Goal: Information Seeking & Learning: Check status

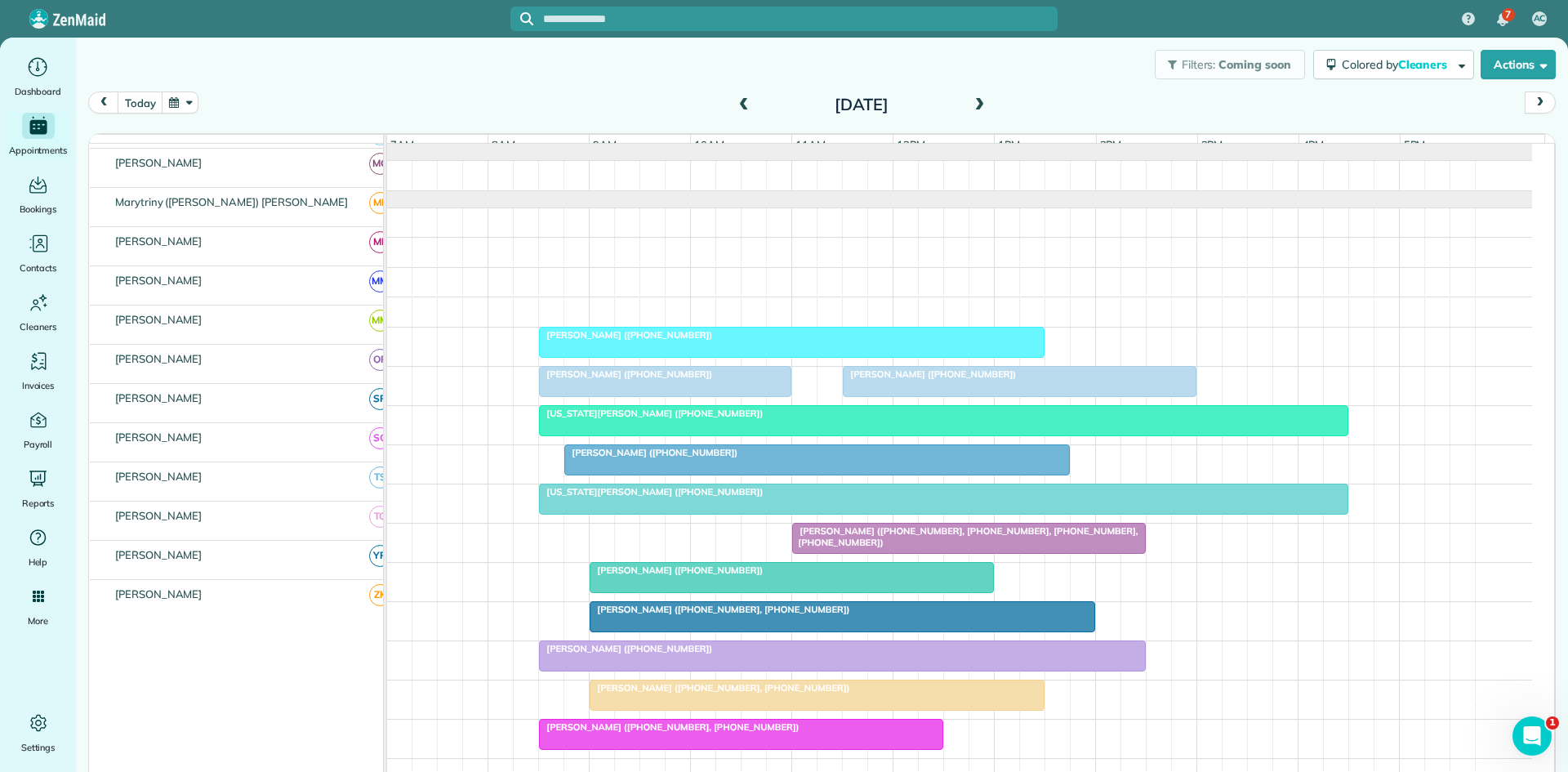
scroll to position [816, 0]
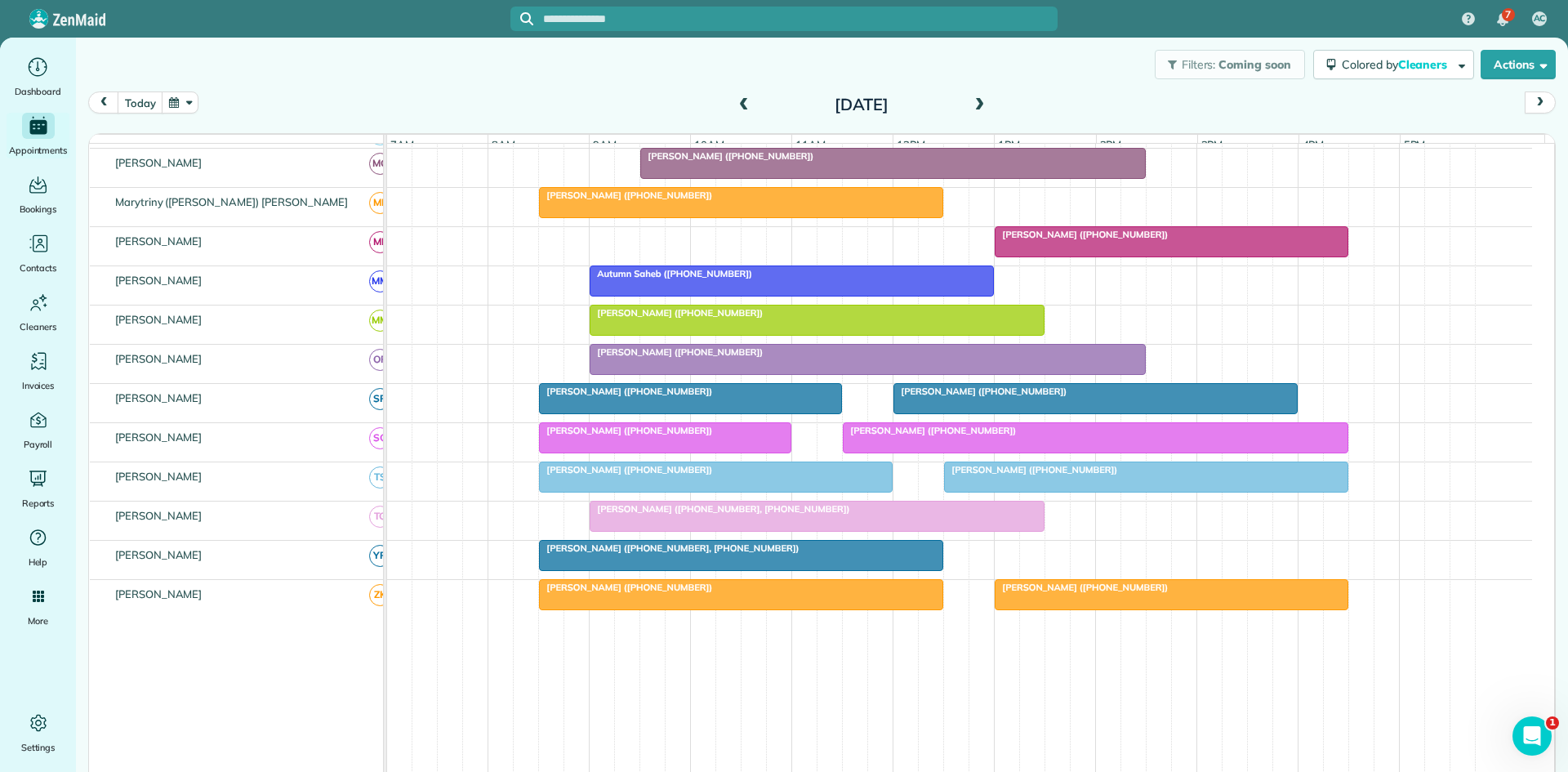
click at [739, 108] on span at bounding box center [744, 105] width 18 height 15
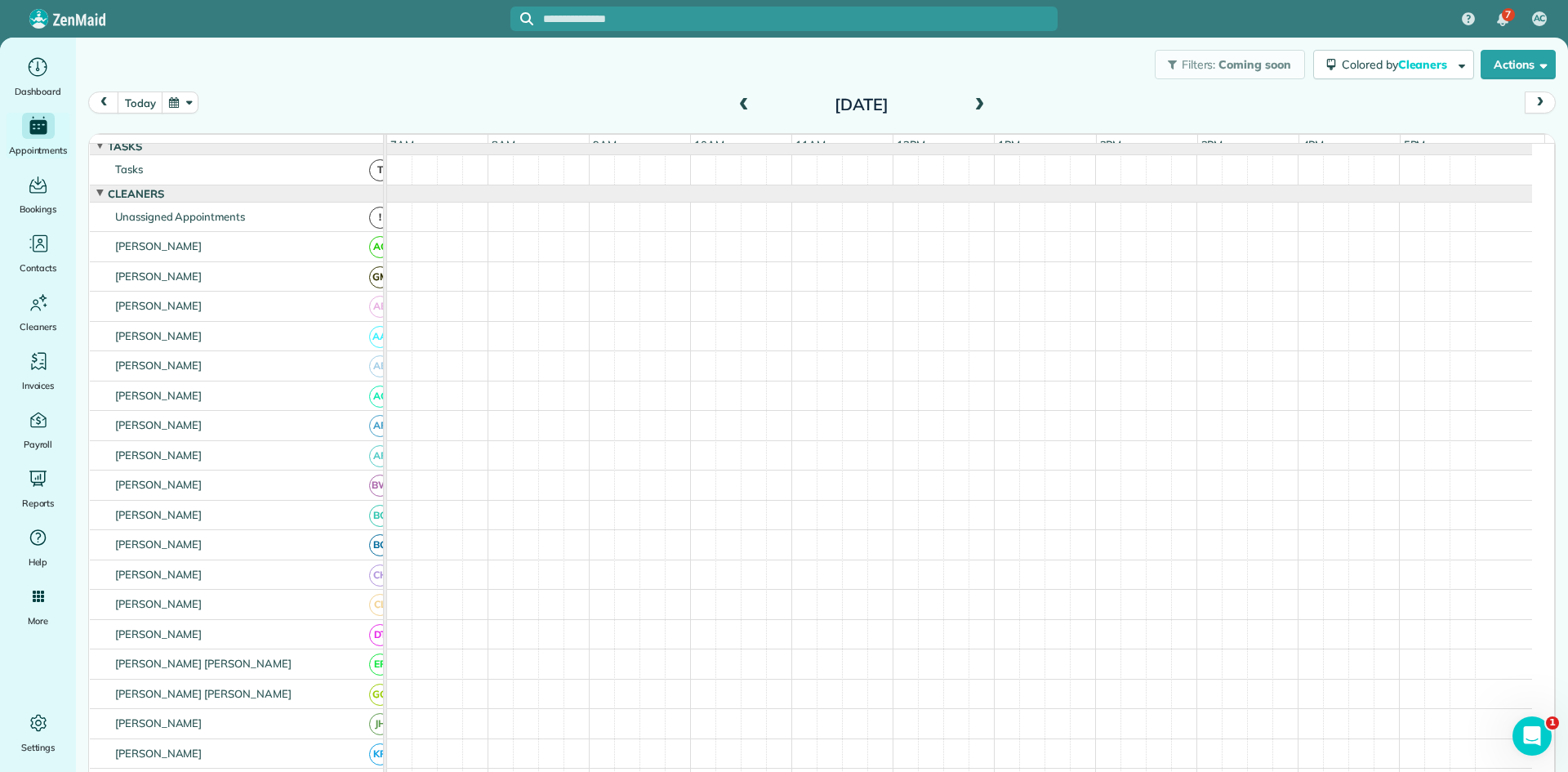
scroll to position [0, 0]
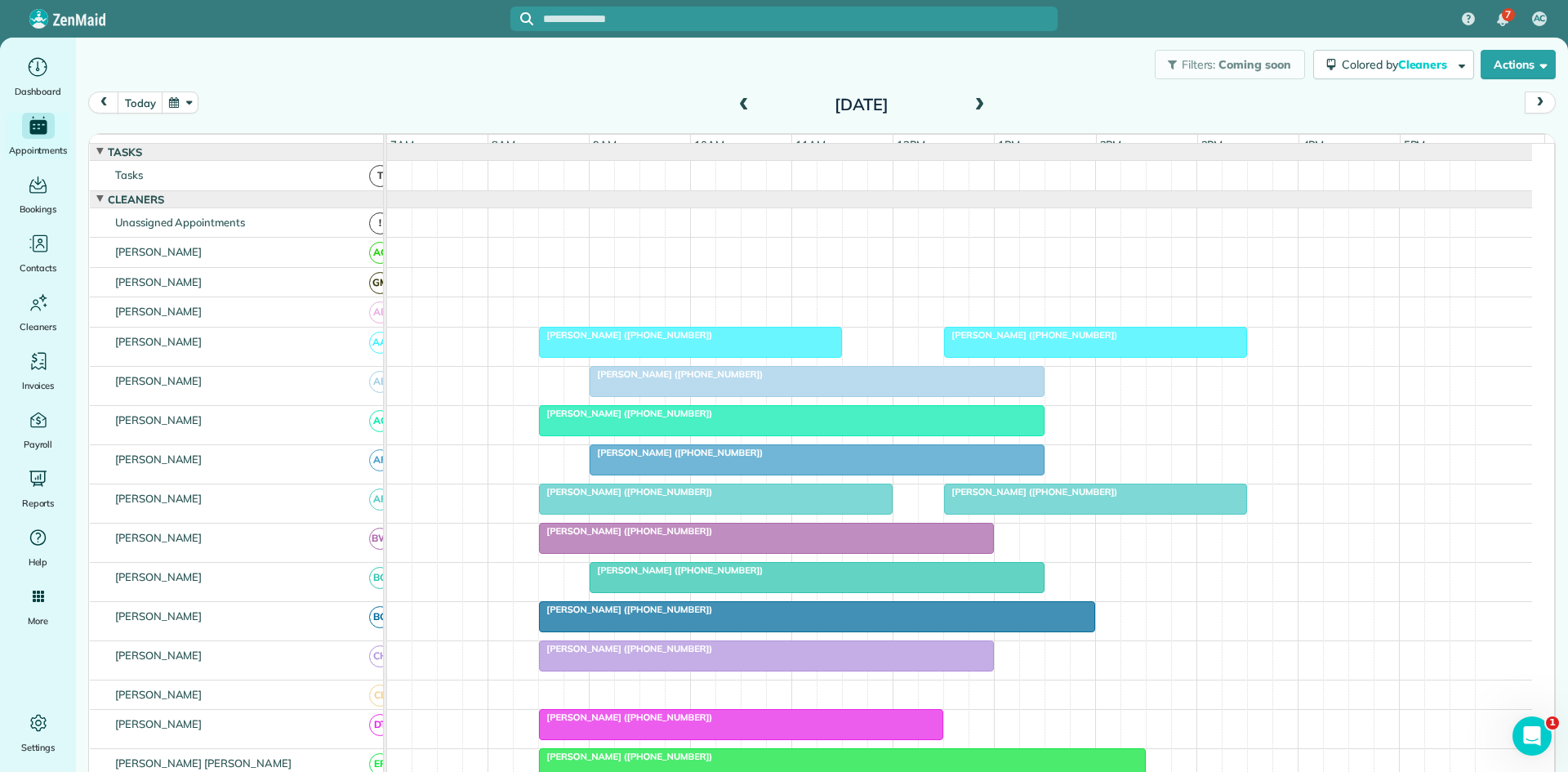
click at [635, 352] on div at bounding box center [690, 343] width 301 height 30
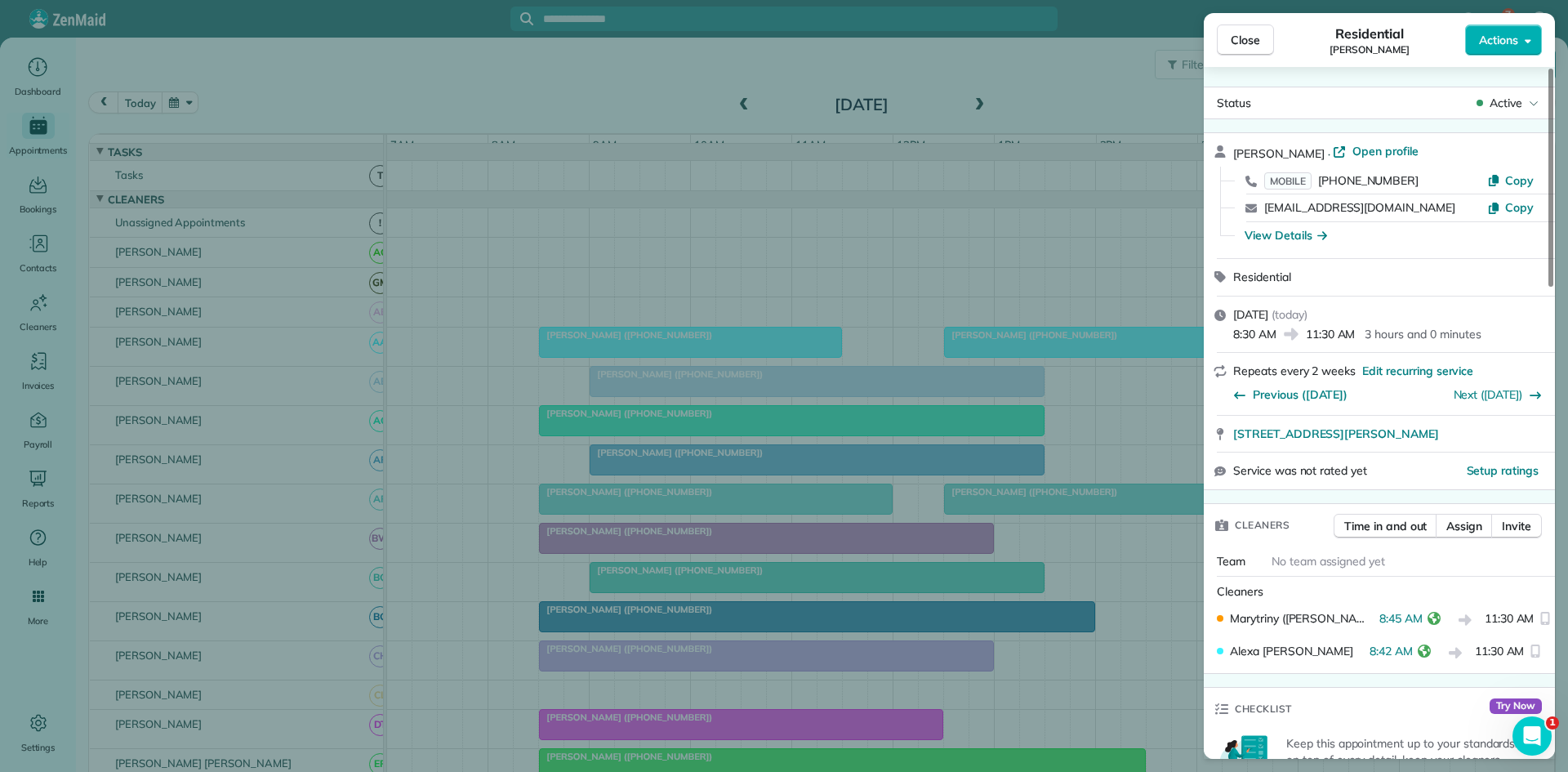
click at [688, 402] on div "Close Residential [PERSON_NAME] Actions Status Active [PERSON_NAME] · Open prof…" at bounding box center [784, 386] width 1568 height 772
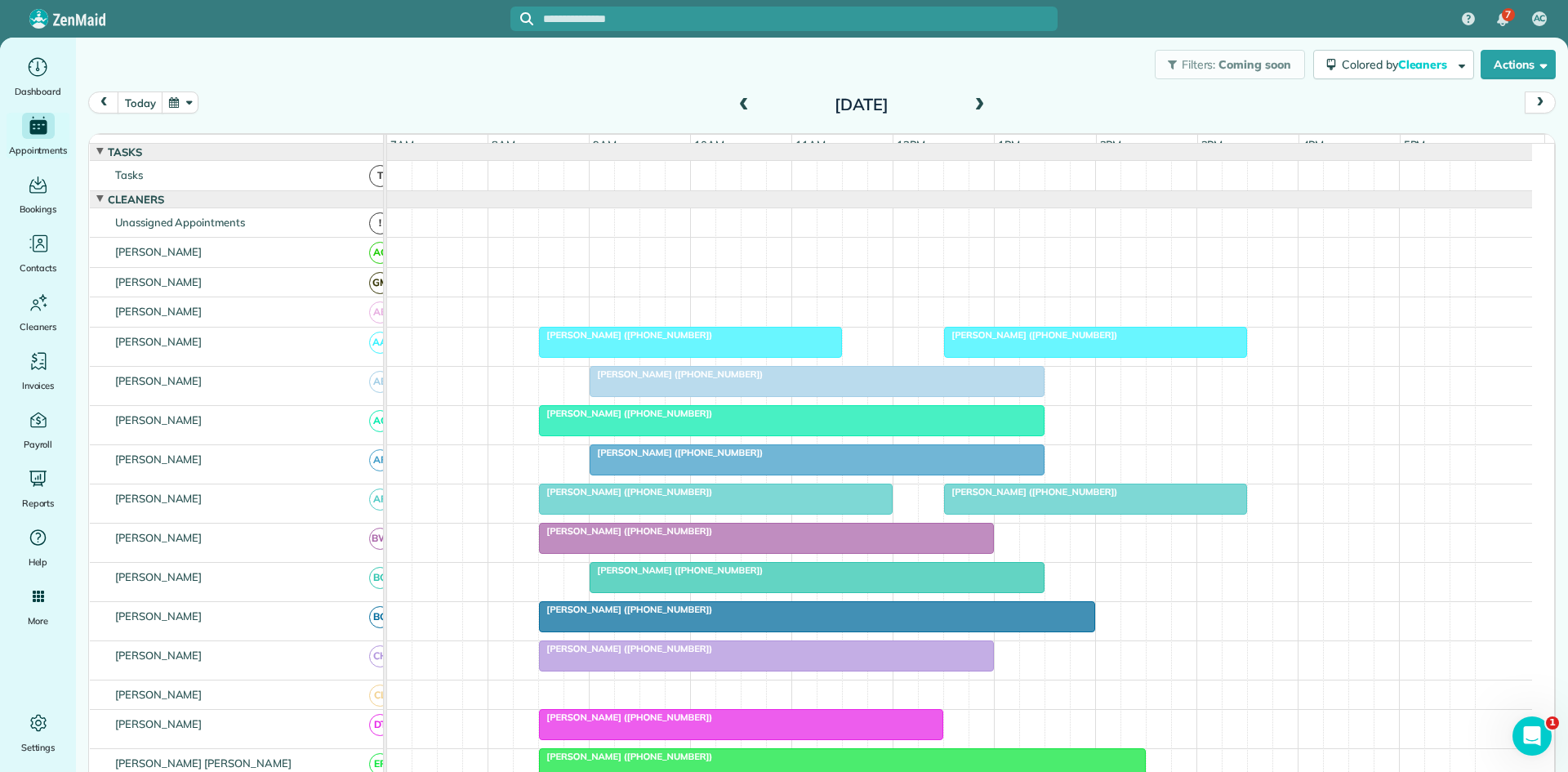
click at [668, 396] on div at bounding box center [817, 381] width 453 height 30
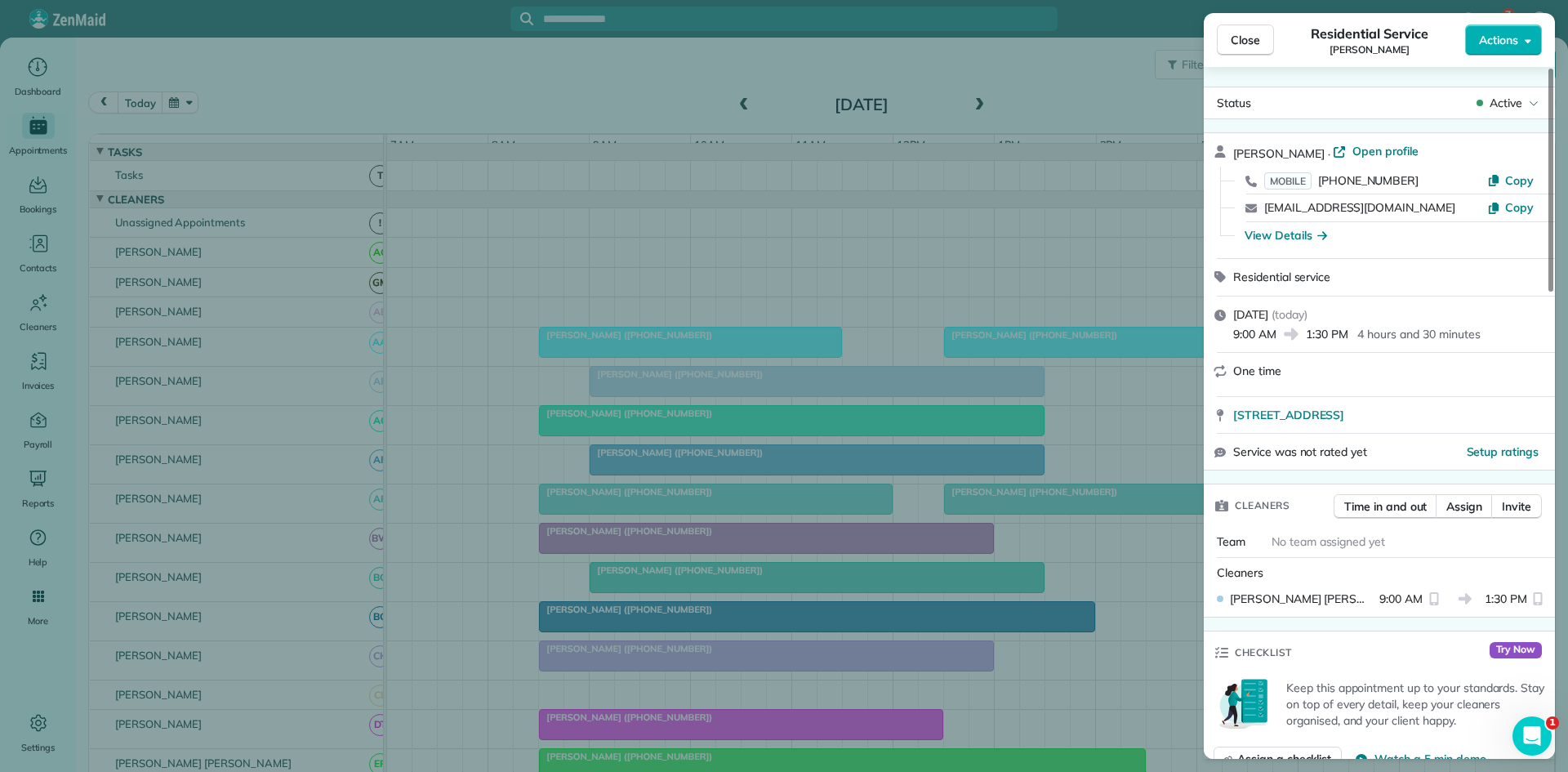
click at [713, 440] on div "Close Residential Service [PERSON_NAME] Actions Status Active [PERSON_NAME] · O…" at bounding box center [784, 386] width 1568 height 772
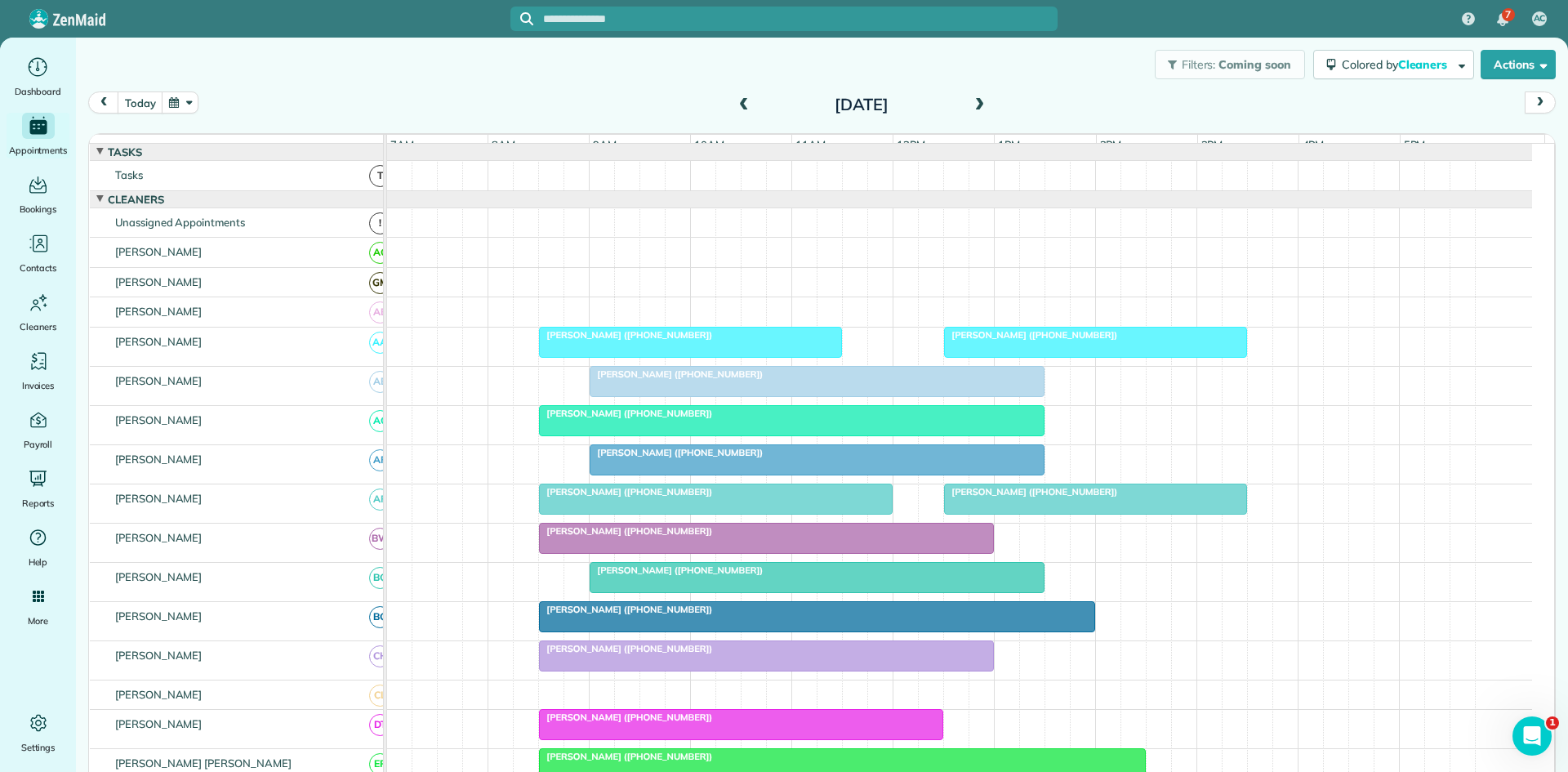
click at [727, 419] on div "[PERSON_NAME] ([PHONE_NUMBER])" at bounding box center [792, 414] width 496 height 12
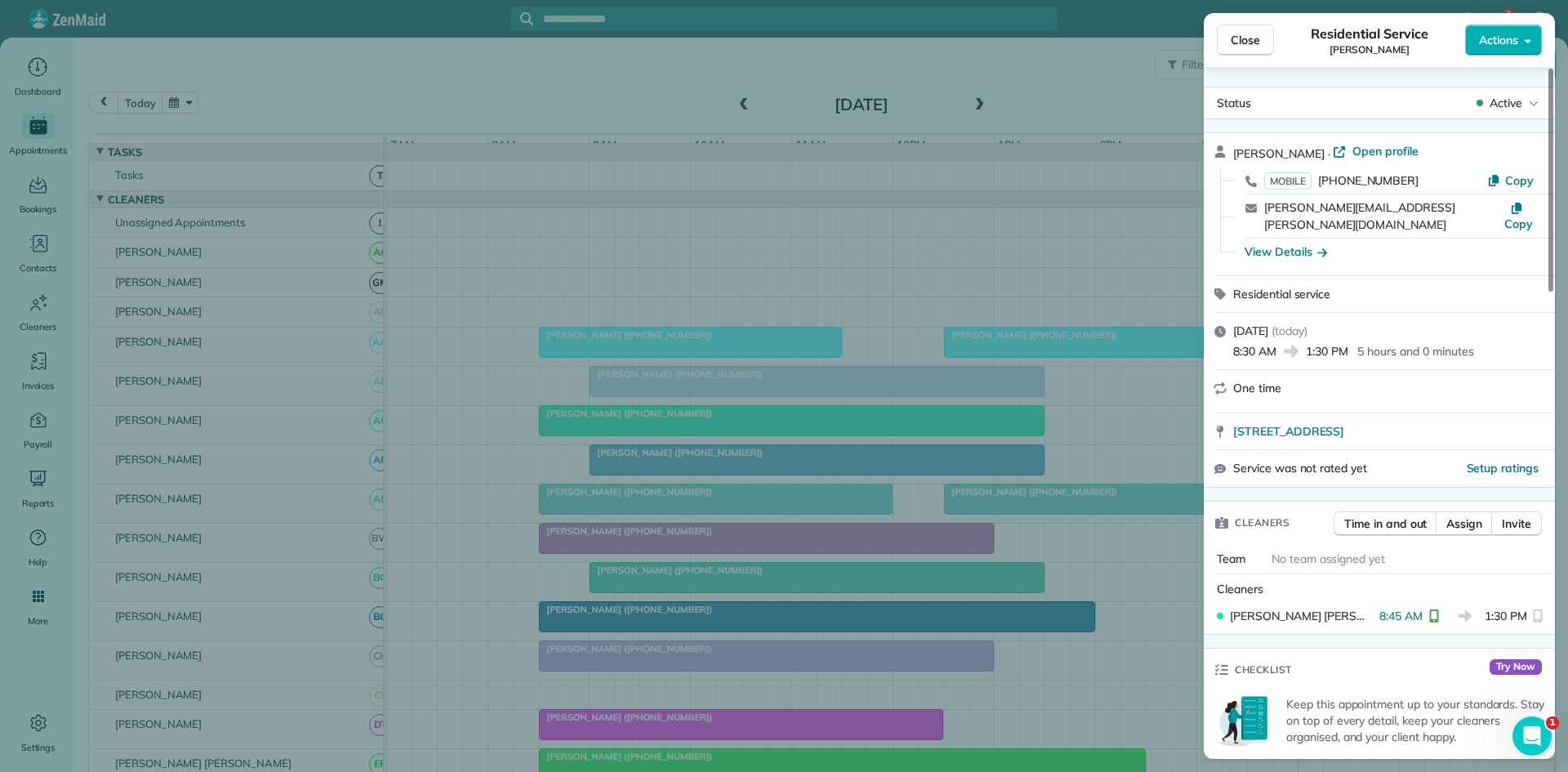
click at [525, 295] on div "Close Residential Service [PERSON_NAME] Actions Status Active [PERSON_NAME] · O…" at bounding box center [784, 386] width 1568 height 772
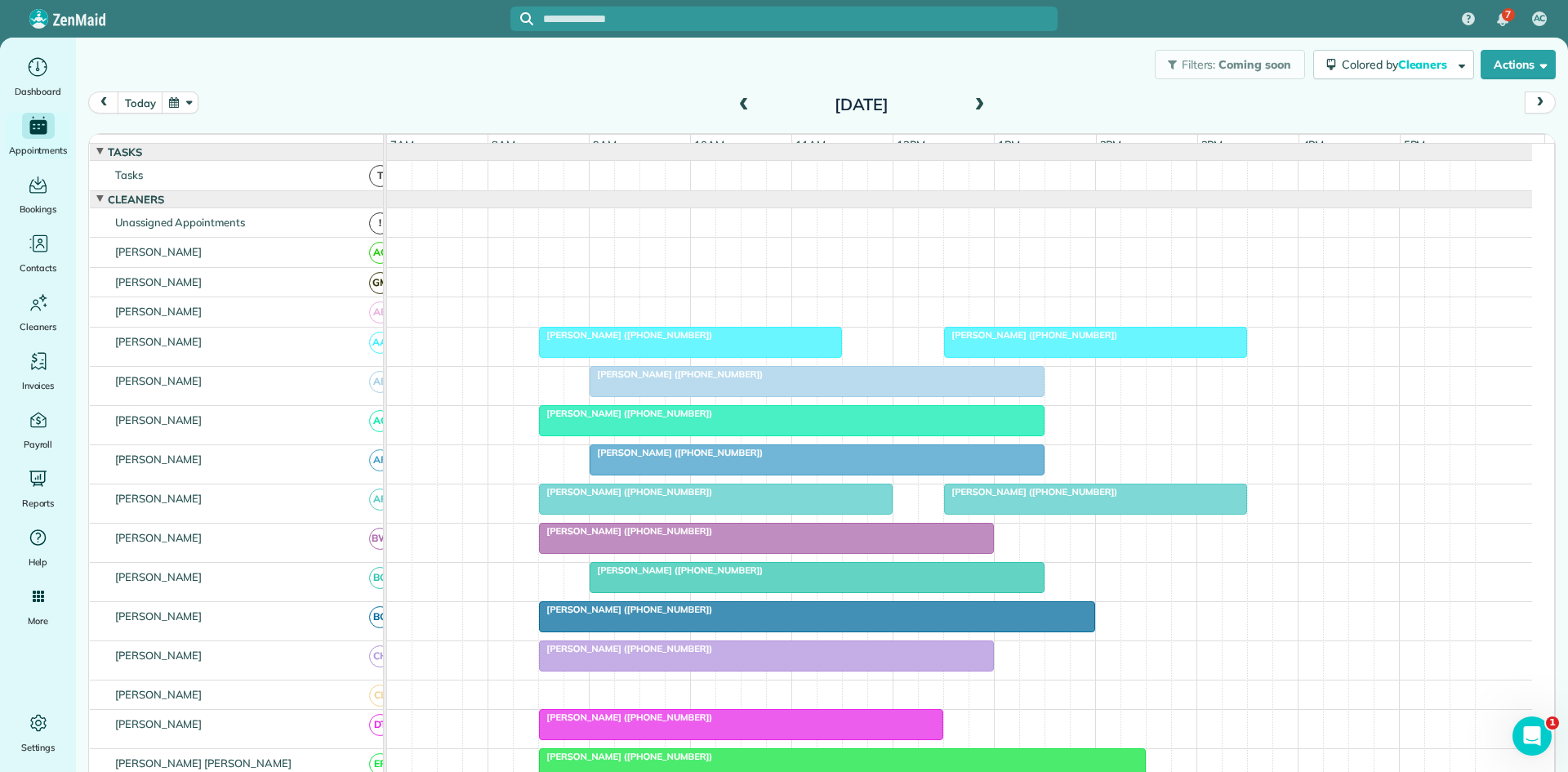
click at [649, 475] on div at bounding box center [817, 460] width 453 height 30
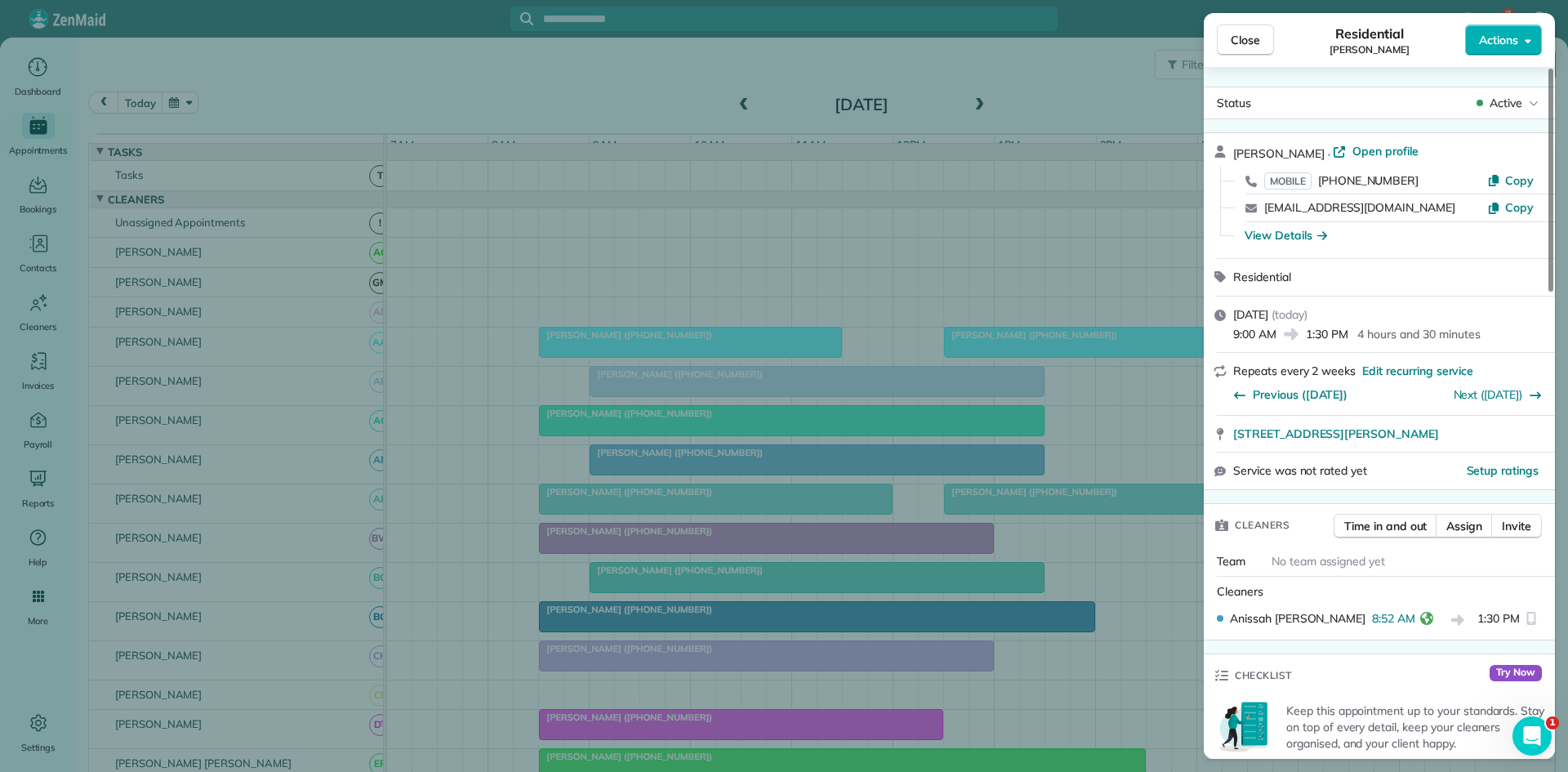
click at [612, 507] on div "Close Residential [PERSON_NAME] Actions Status Active [PERSON_NAME] · Open prof…" at bounding box center [784, 386] width 1568 height 772
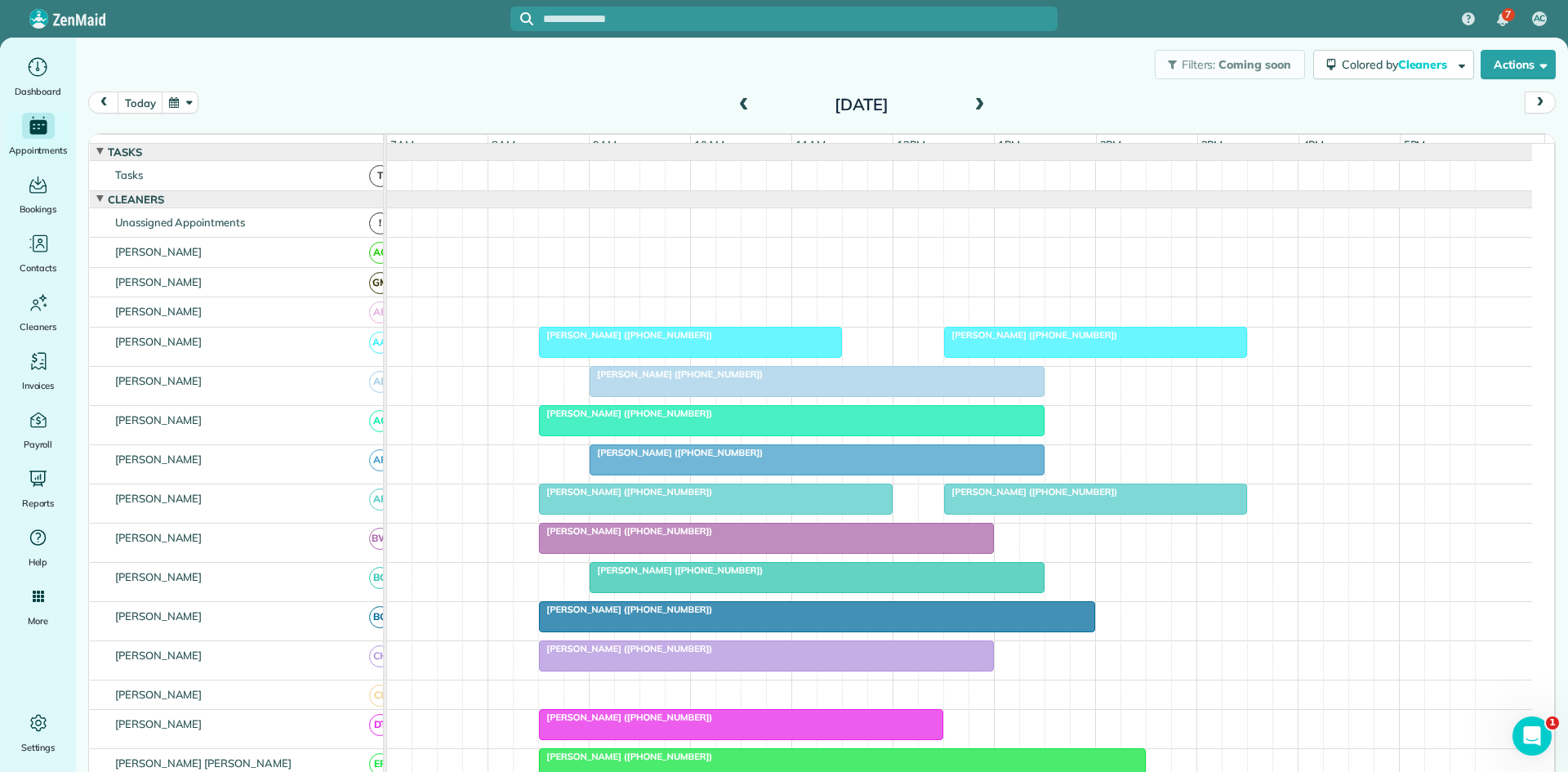
click at [640, 498] on span "[PERSON_NAME] ([PHONE_NUMBER])" at bounding box center [625, 492] width 175 height 12
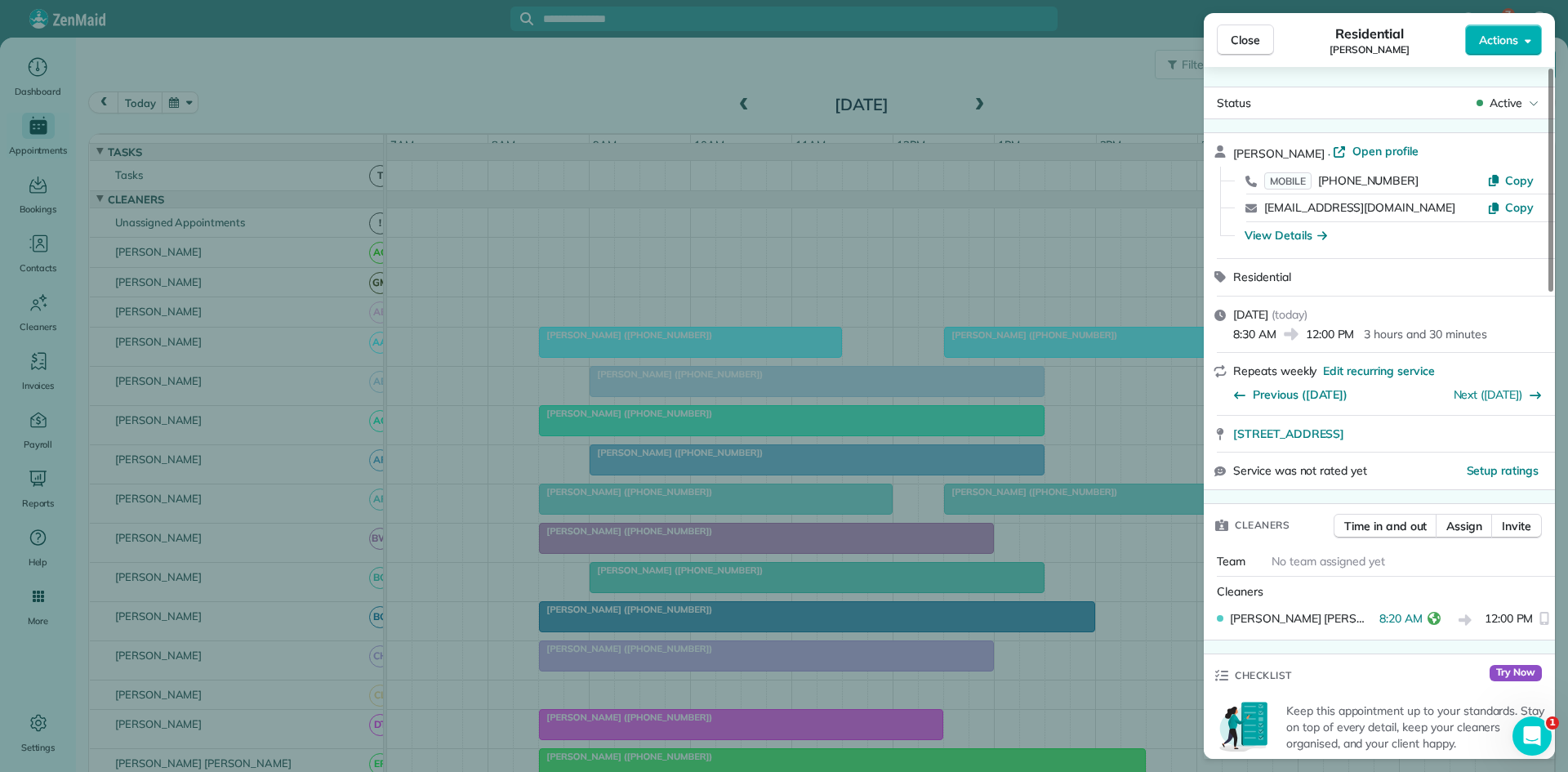
drag, startPoint x: 594, startPoint y: 405, endPoint x: 590, endPoint y: 433, distance: 28.3
click at [594, 409] on div "Close Residential [PERSON_NAME] Actions Status Active [PERSON_NAME] · Open prof…" at bounding box center [784, 386] width 1568 height 772
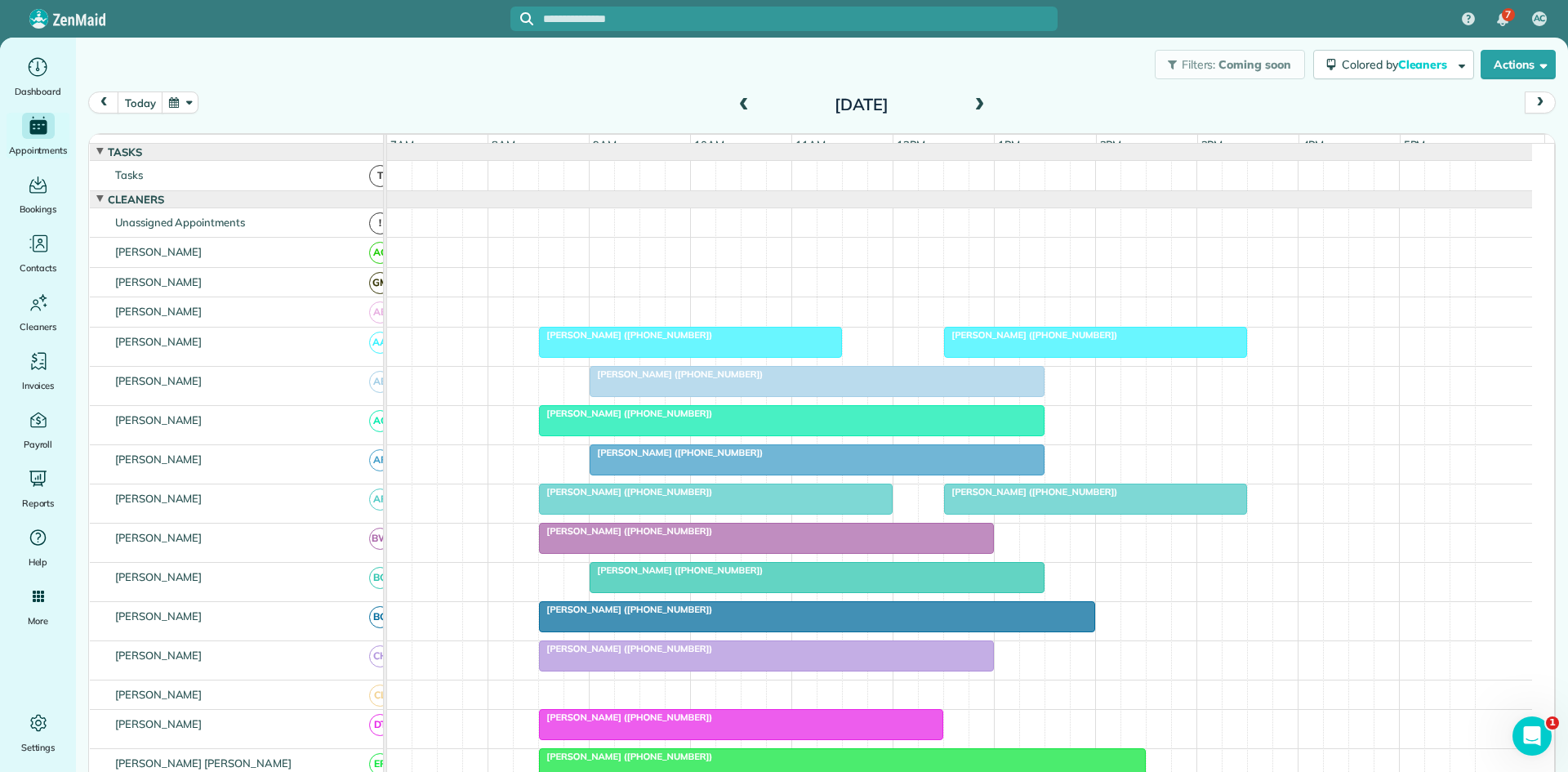
click at [572, 536] on span "[PERSON_NAME] ([PHONE_NUMBER])" at bounding box center [625, 531] width 175 height 12
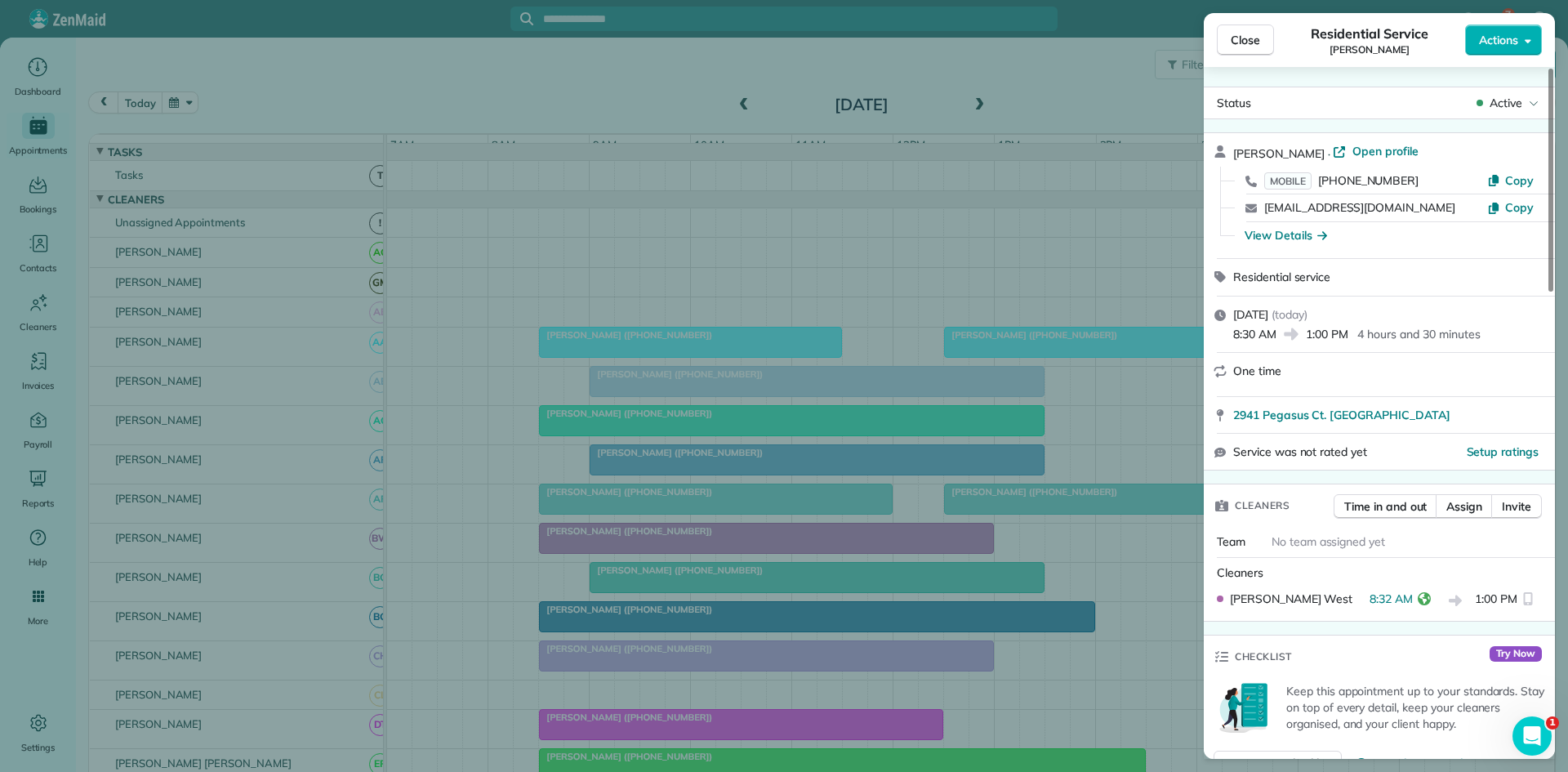
click at [384, 479] on div "Close Residential Service [PERSON_NAME] Actions Status Active [PERSON_NAME] · O…" at bounding box center [784, 386] width 1568 height 772
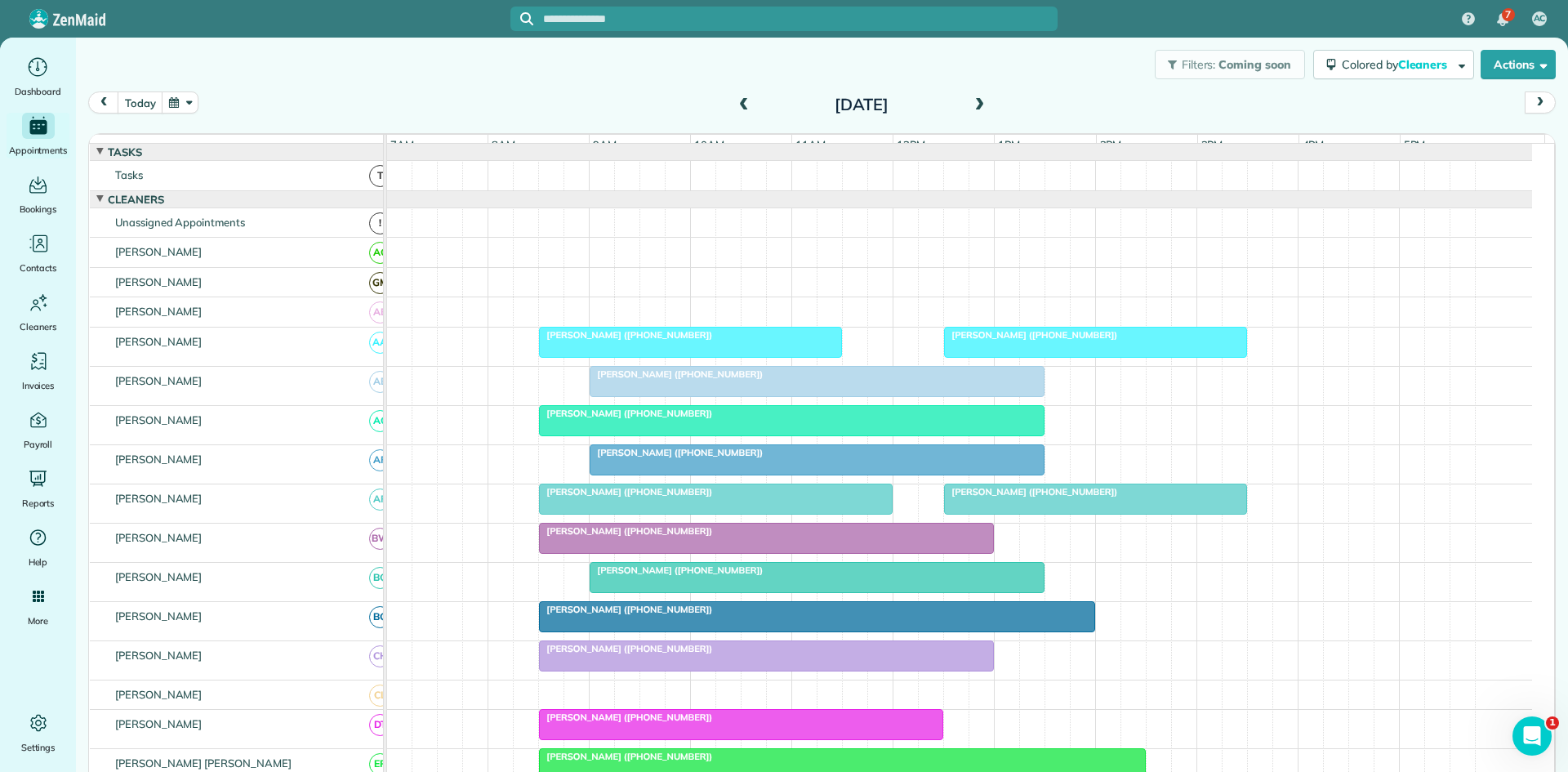
click at [623, 576] on span "[PERSON_NAME] ([PHONE_NUMBER])" at bounding box center [675, 571] width 175 height 12
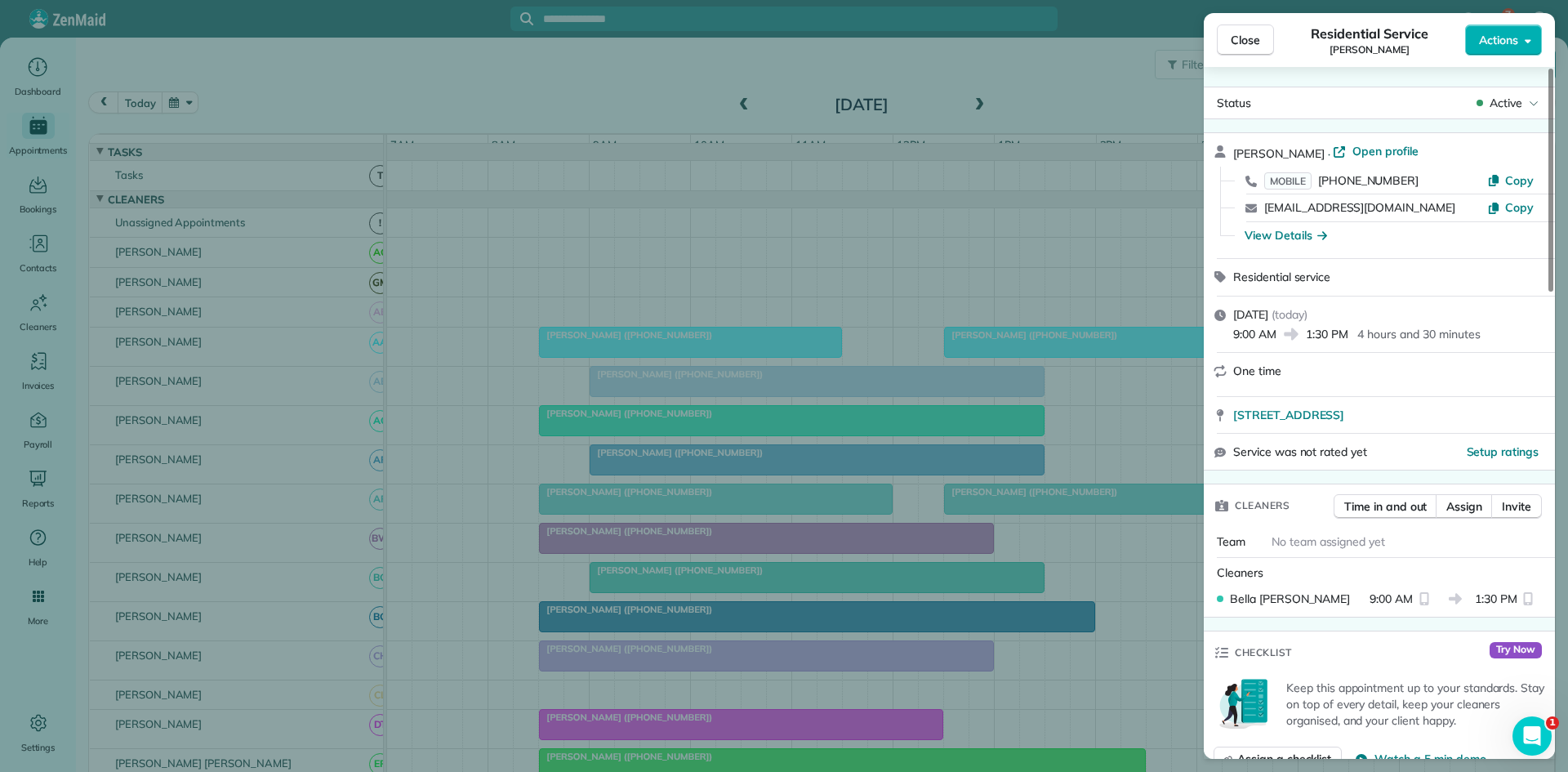
click at [617, 519] on div "Close Residential Service [PERSON_NAME] Actions Status Active [PERSON_NAME] · O…" at bounding box center [784, 386] width 1568 height 772
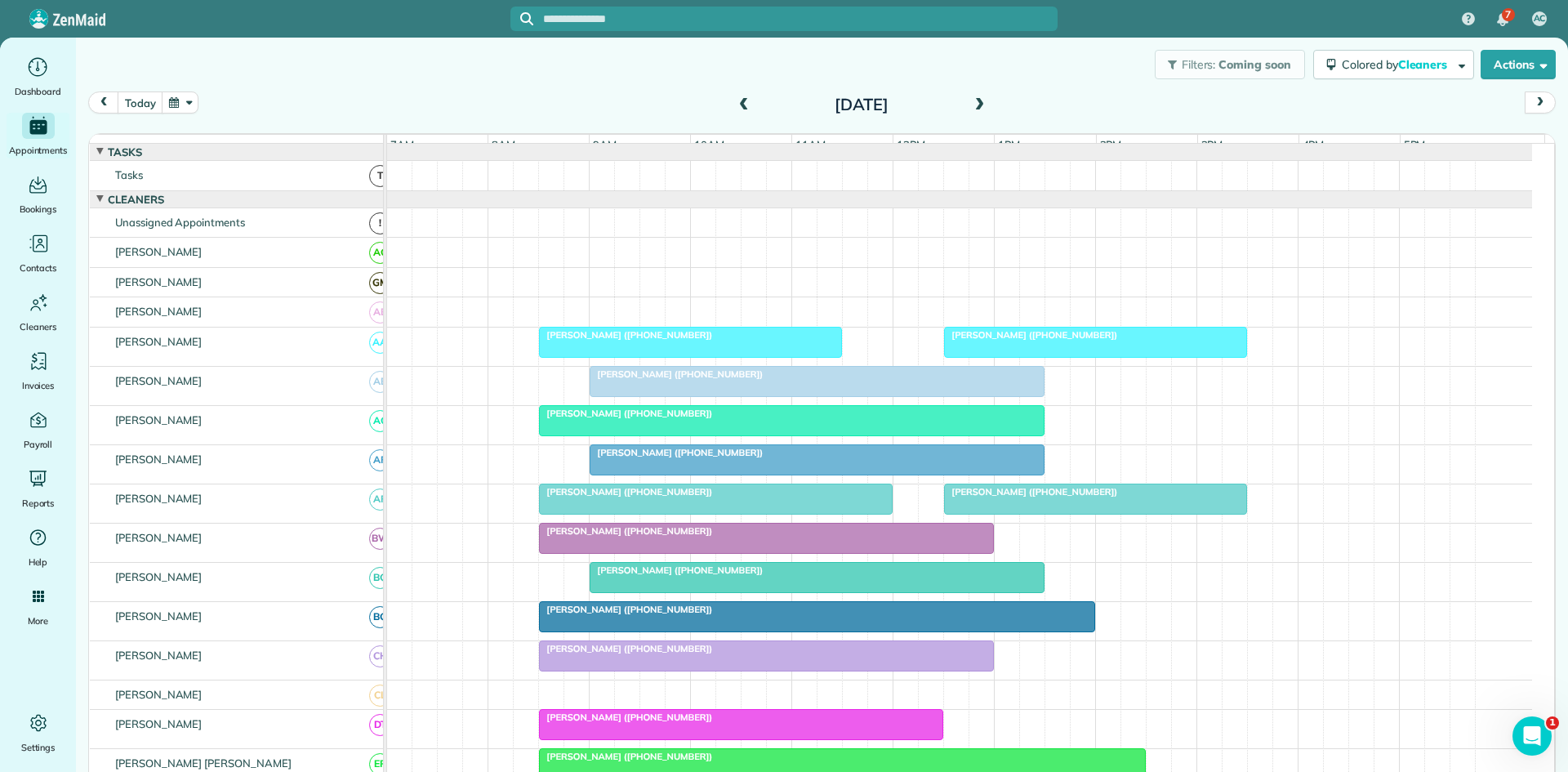
click at [642, 615] on span "[PERSON_NAME] ([PHONE_NUMBER])" at bounding box center [625, 609] width 175 height 12
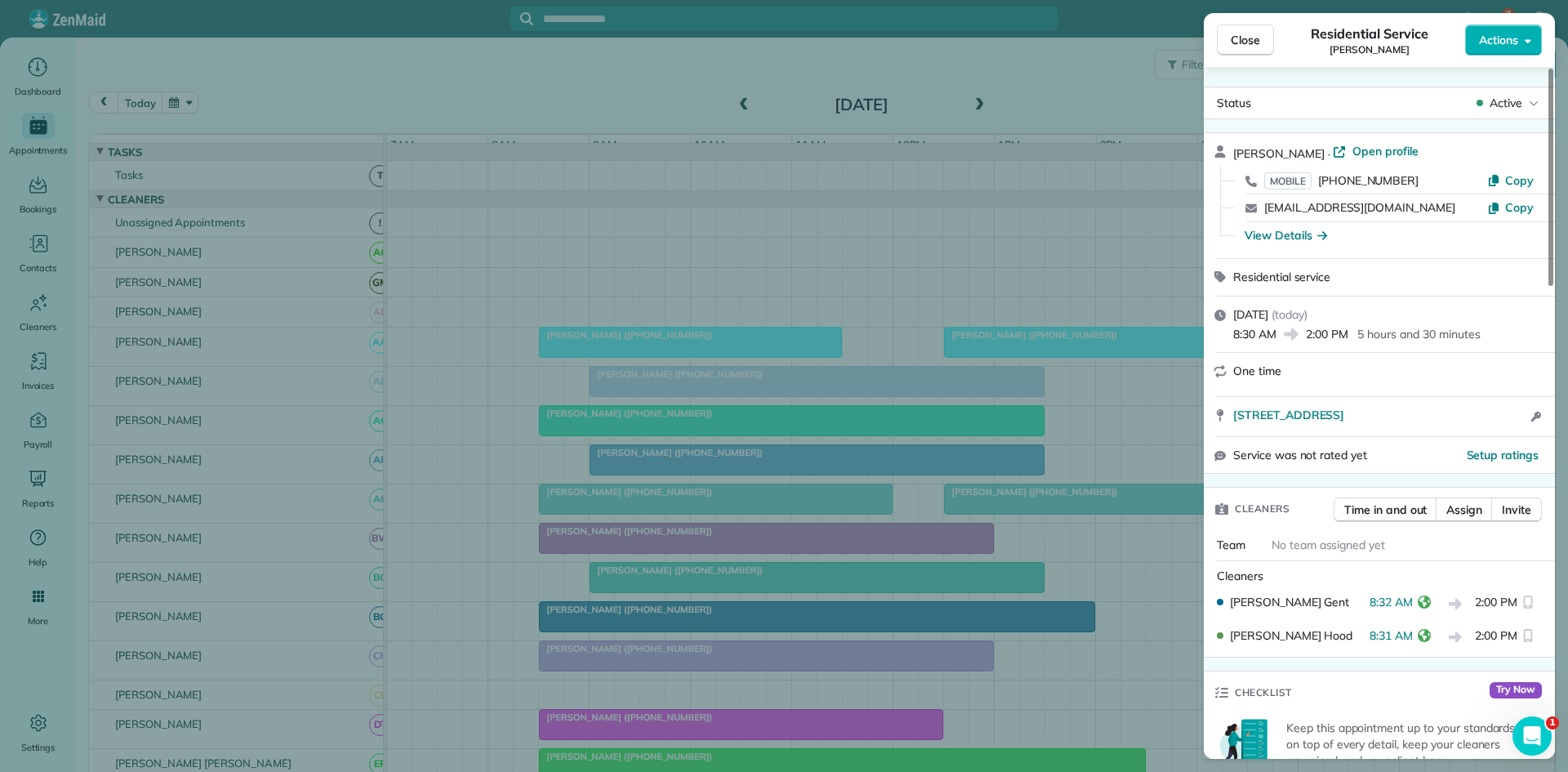
click at [586, 486] on div "Close Residential Service [PERSON_NAME] Actions Status Active [PERSON_NAME] · O…" at bounding box center [784, 386] width 1568 height 772
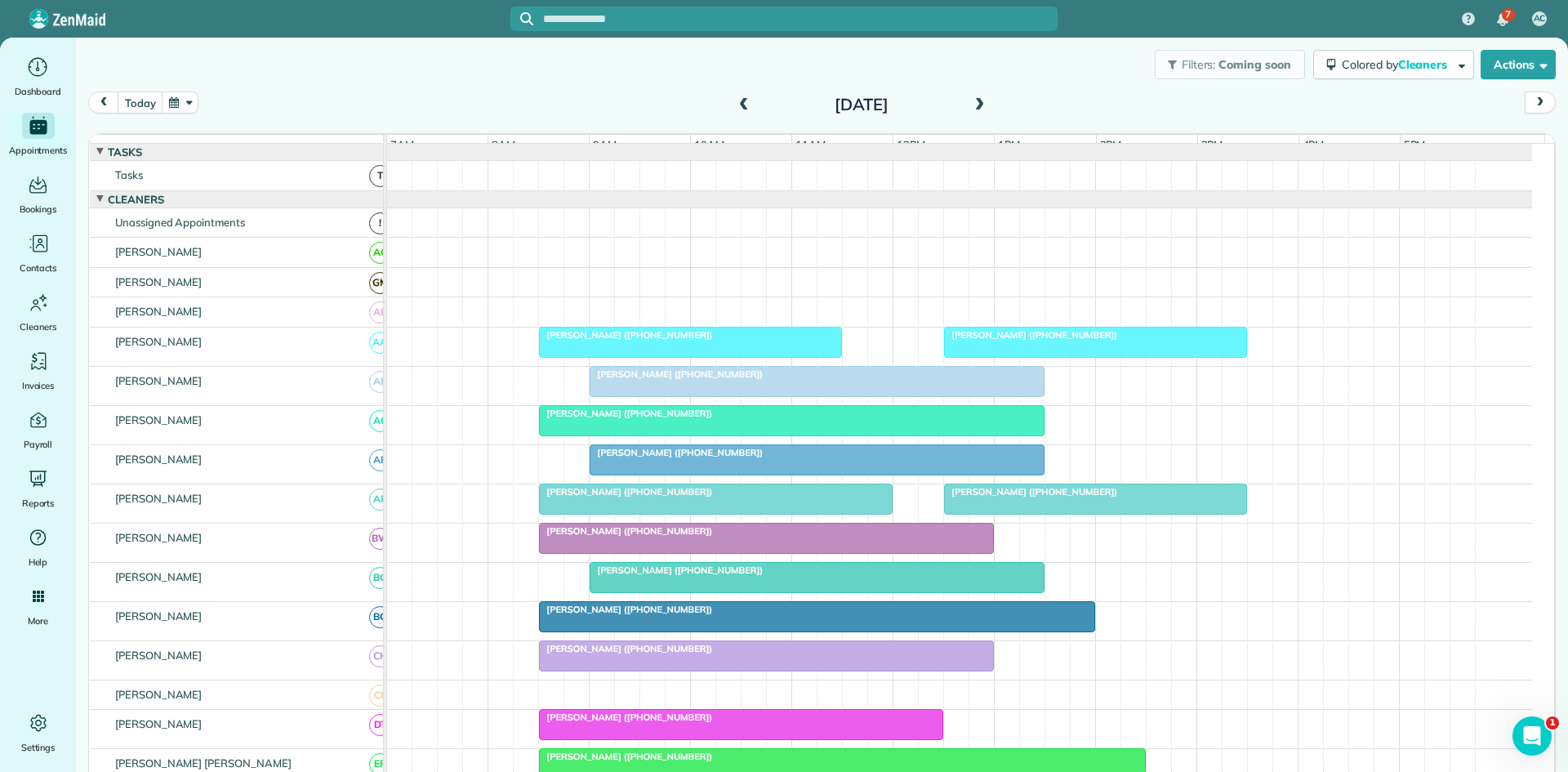
click at [550, 670] on div at bounding box center [766, 656] width 453 height 30
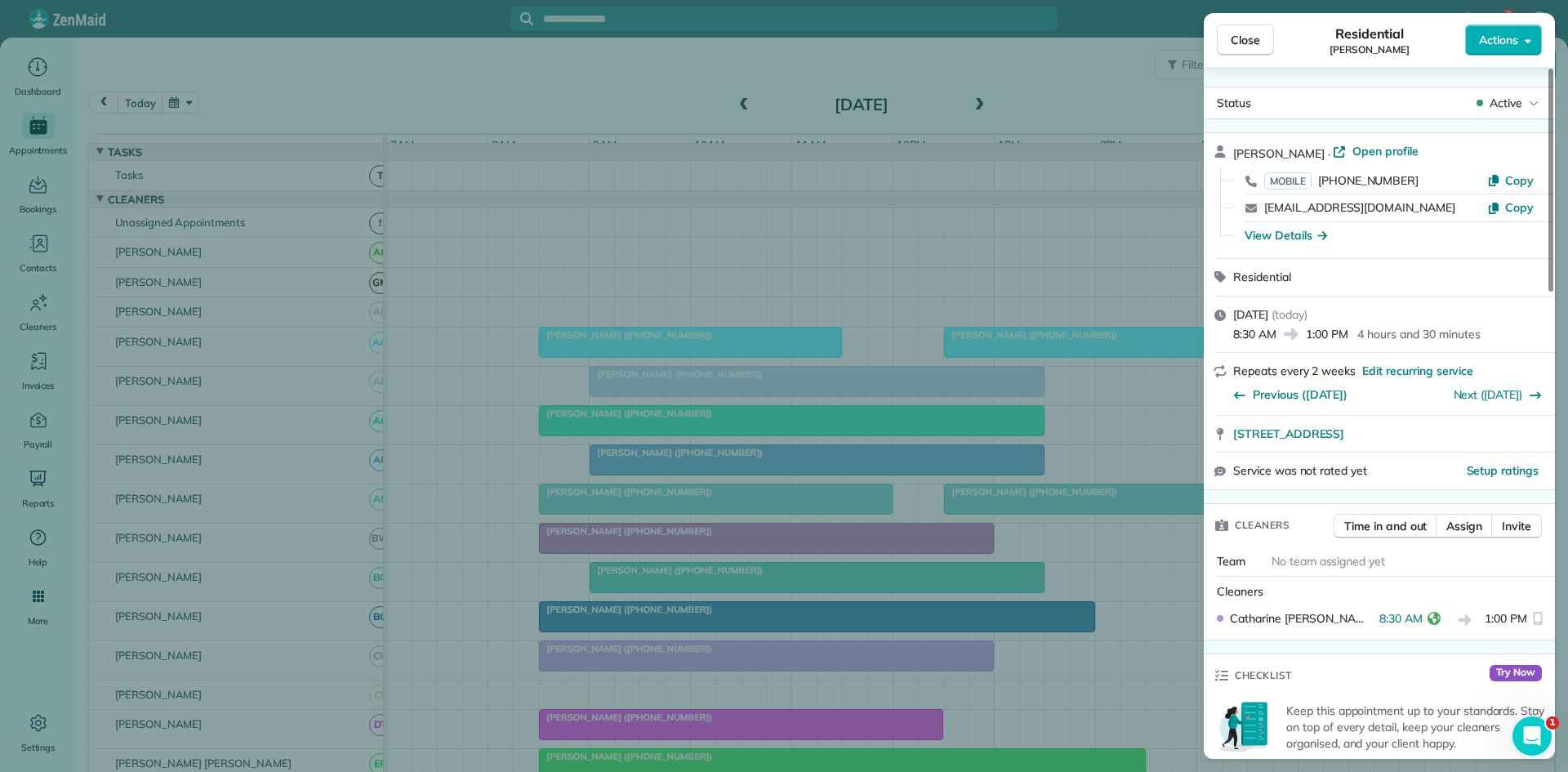
click at [476, 494] on div "Close Residential [PERSON_NAME] Actions Status Active [PERSON_NAME] · Open prof…" at bounding box center [784, 386] width 1568 height 772
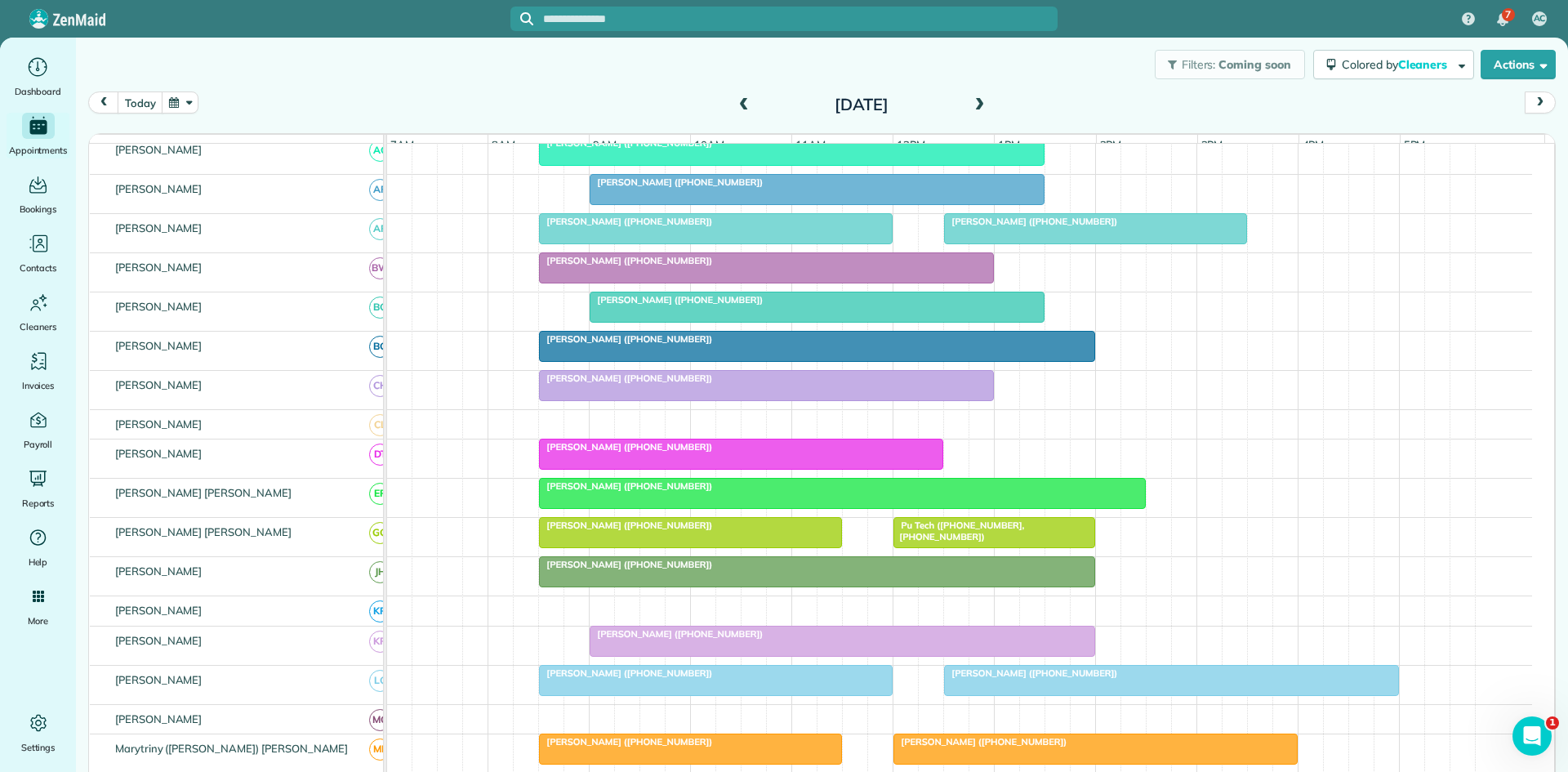
scroll to position [271, 0]
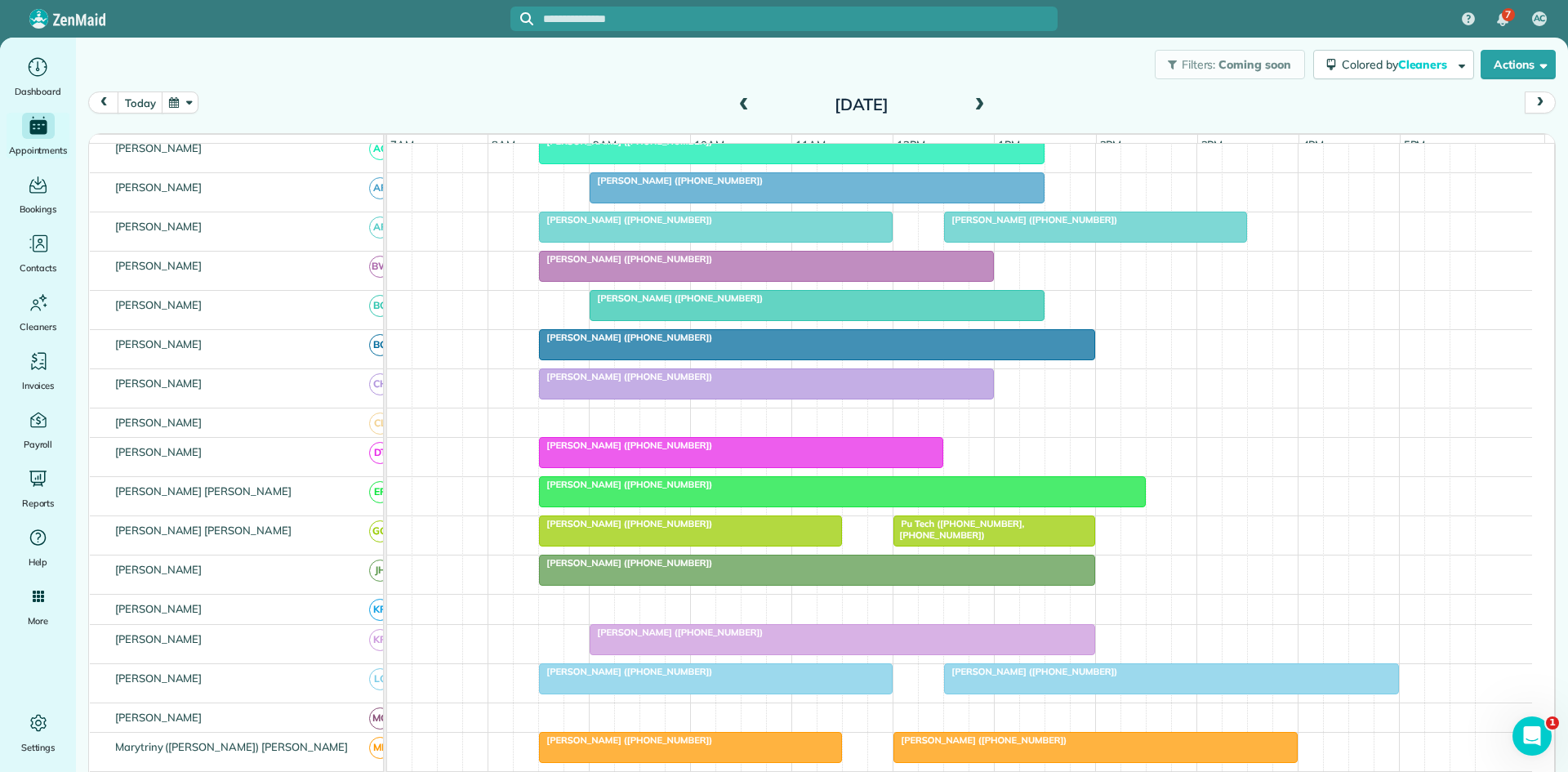
click at [605, 449] on link "[PERSON_NAME] ([PHONE_NUMBER])" at bounding box center [741, 451] width 404 height 31
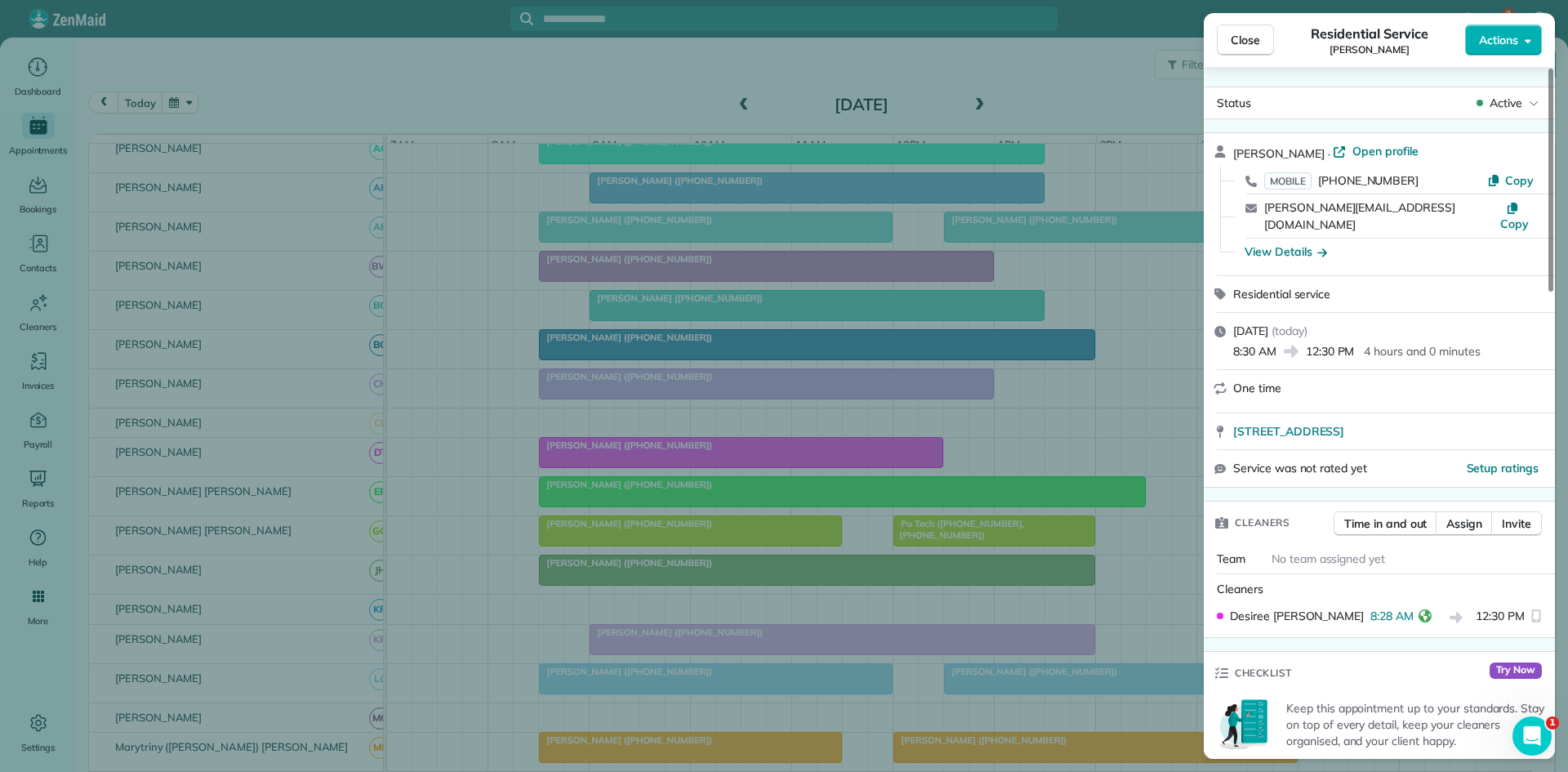
click at [579, 512] on div "Close Residential Service [PERSON_NAME] Actions Status Active [PERSON_NAME] · O…" at bounding box center [784, 386] width 1568 height 772
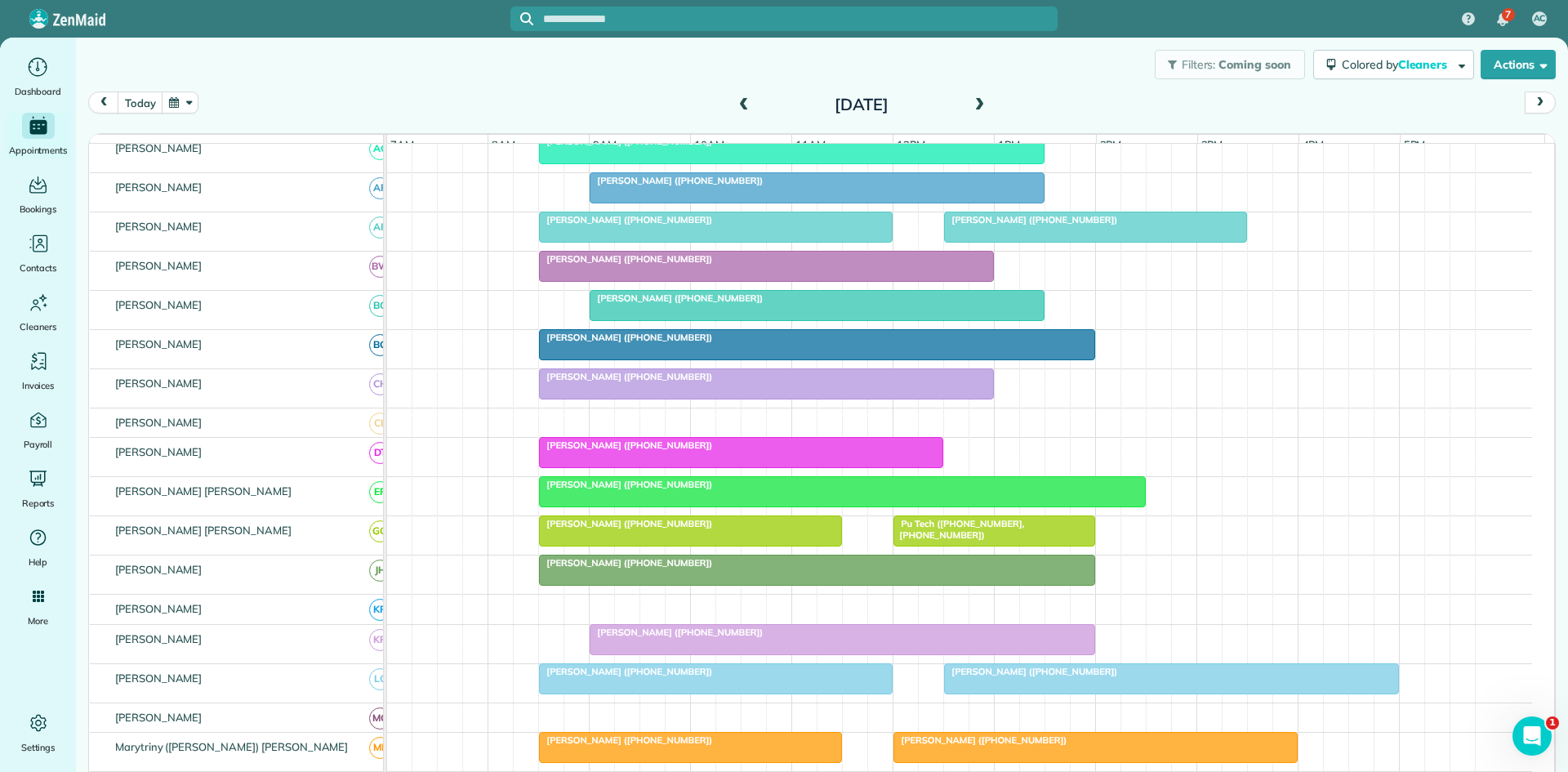
click at [586, 506] on div at bounding box center [842, 492] width 605 height 30
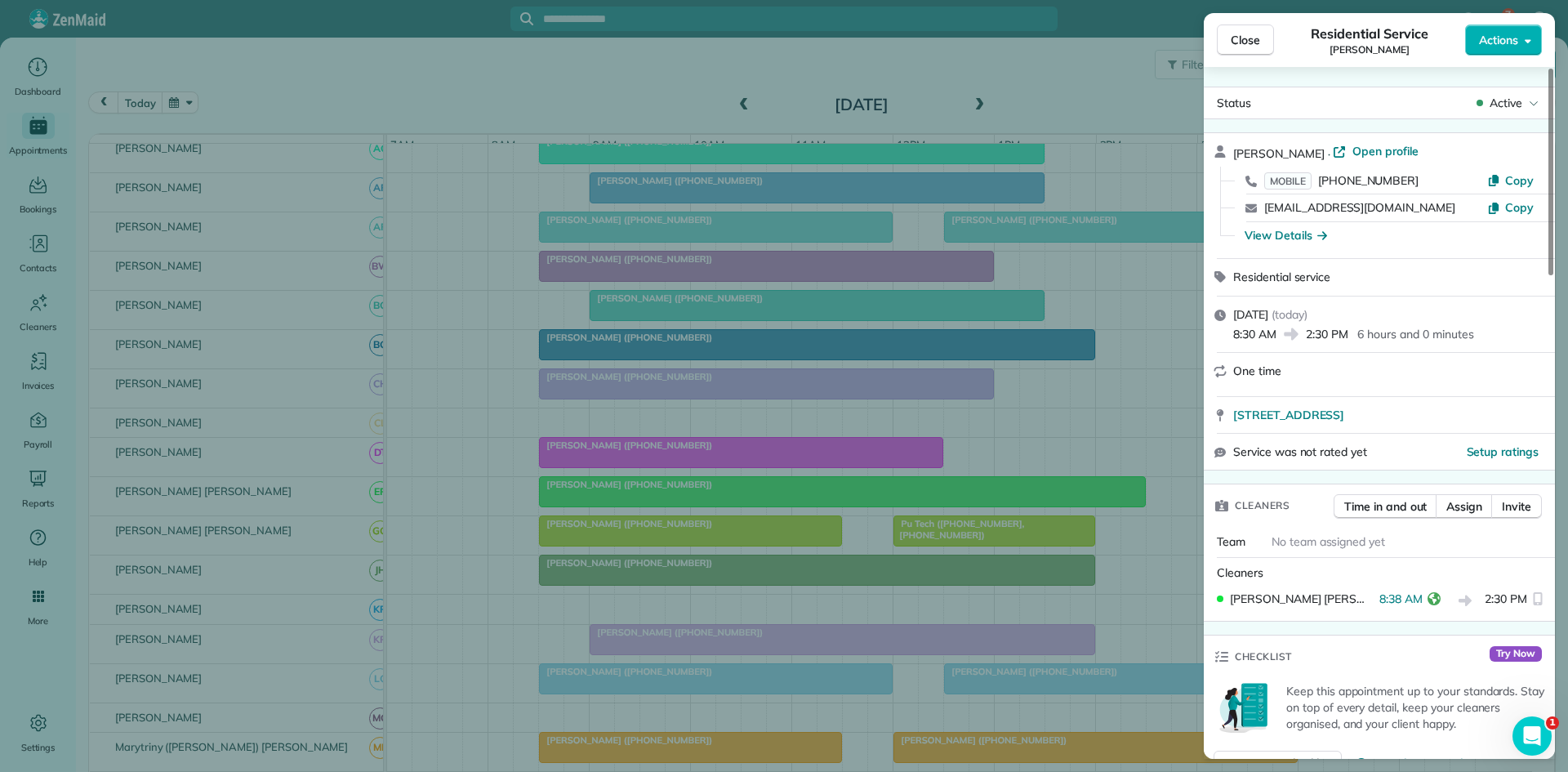
click at [522, 530] on div "Close Residential Service [PERSON_NAME] Actions Status Active [PERSON_NAME] · O…" at bounding box center [784, 386] width 1568 height 772
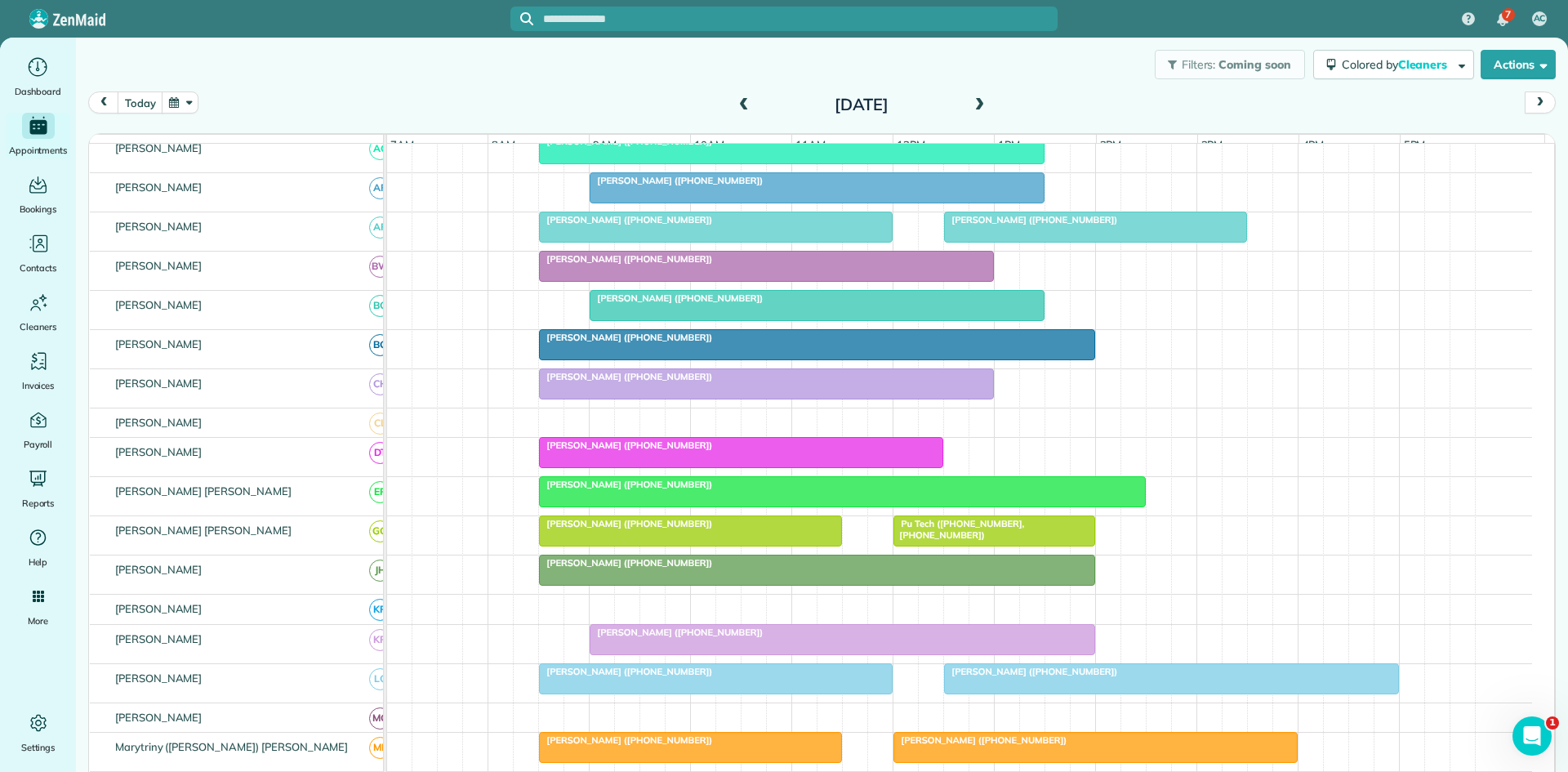
click at [603, 545] on div at bounding box center [690, 531] width 301 height 30
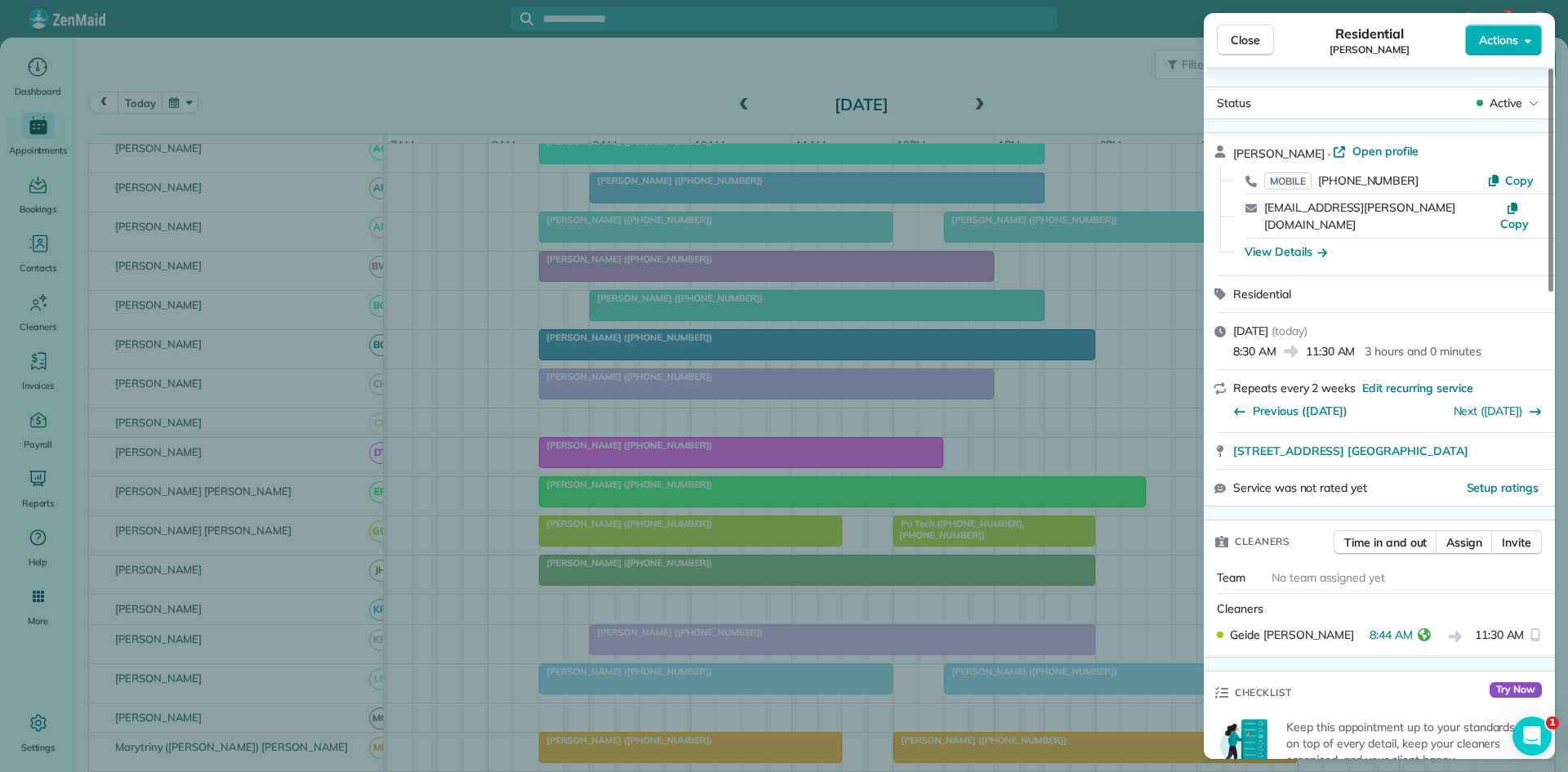
click at [575, 470] on div "Close Residential [PERSON_NAME] Actions Status Active [PERSON_NAME] · Open prof…" at bounding box center [784, 386] width 1568 height 772
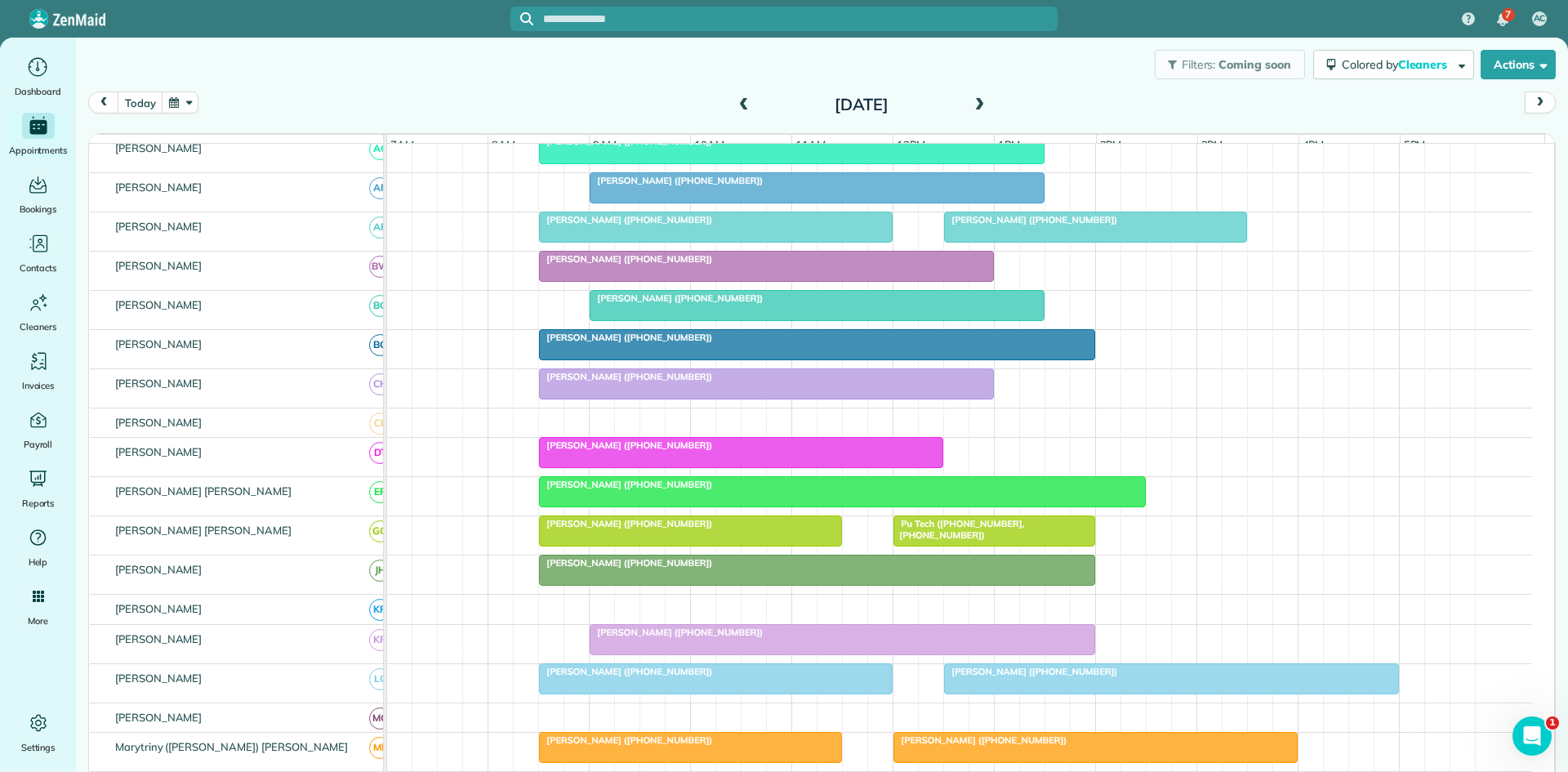
click at [574, 579] on link "[PERSON_NAME] ([PHONE_NUMBER])" at bounding box center [817, 570] width 556 height 31
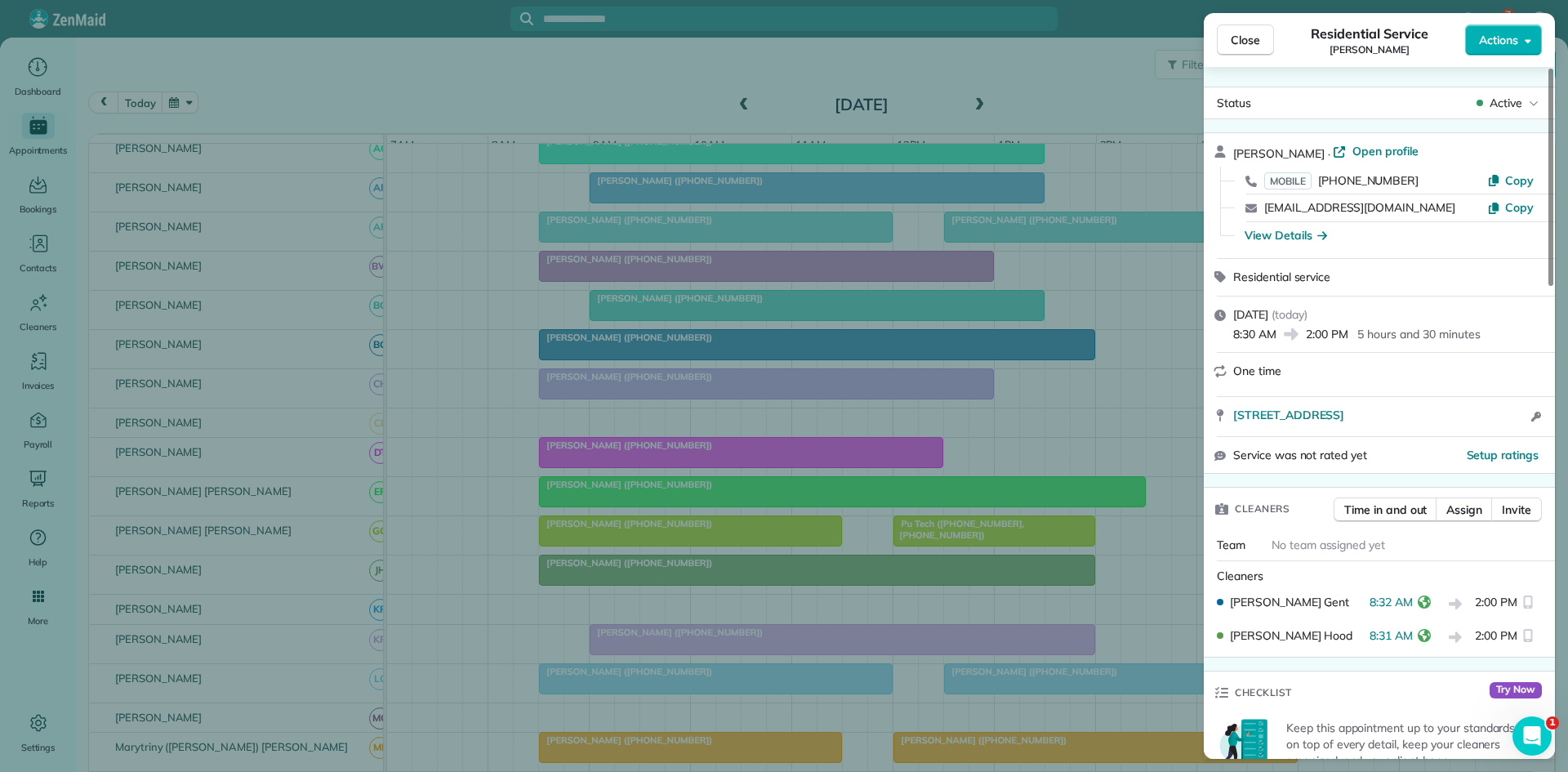
click at [526, 492] on div "Close Residential Service [PERSON_NAME] Actions Status Active [PERSON_NAME] · O…" at bounding box center [784, 386] width 1568 height 772
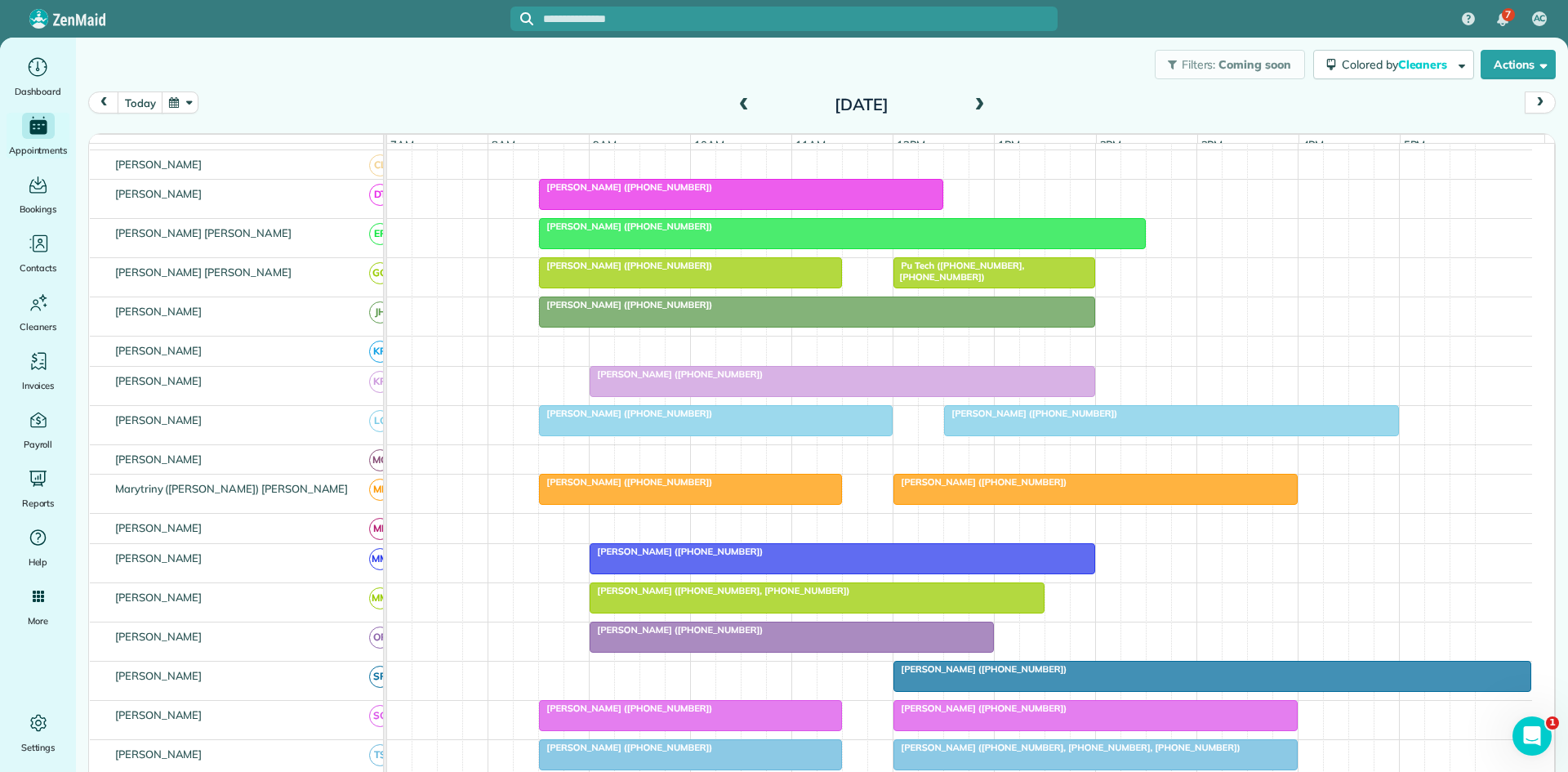
scroll to position [545, 0]
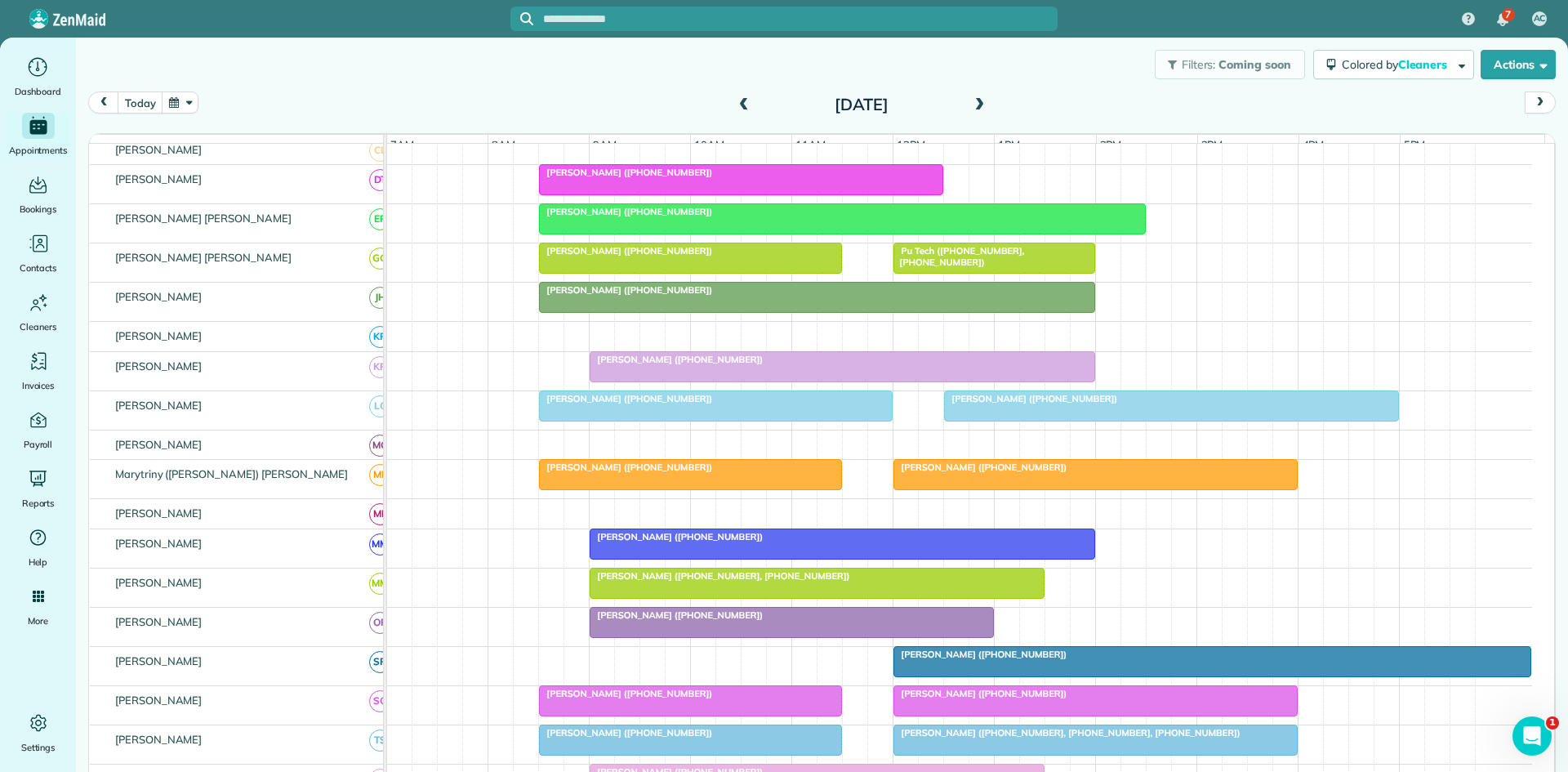
click at [664, 364] on div at bounding box center [842, 366] width 504 height 30
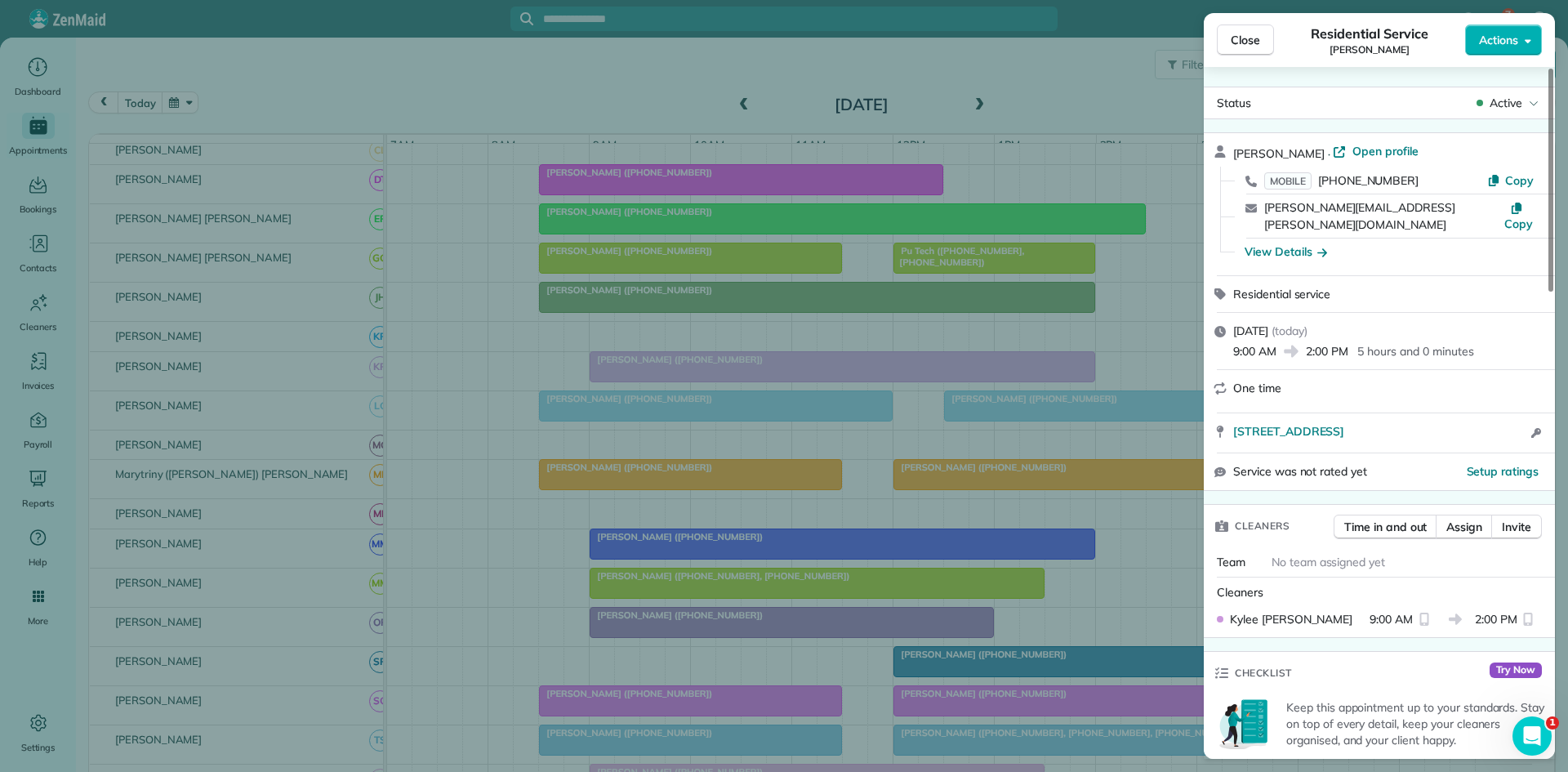
click at [716, 456] on div "Close Residential Service [PERSON_NAME] Actions Status Active [PERSON_NAME] · O…" at bounding box center [784, 386] width 1568 height 772
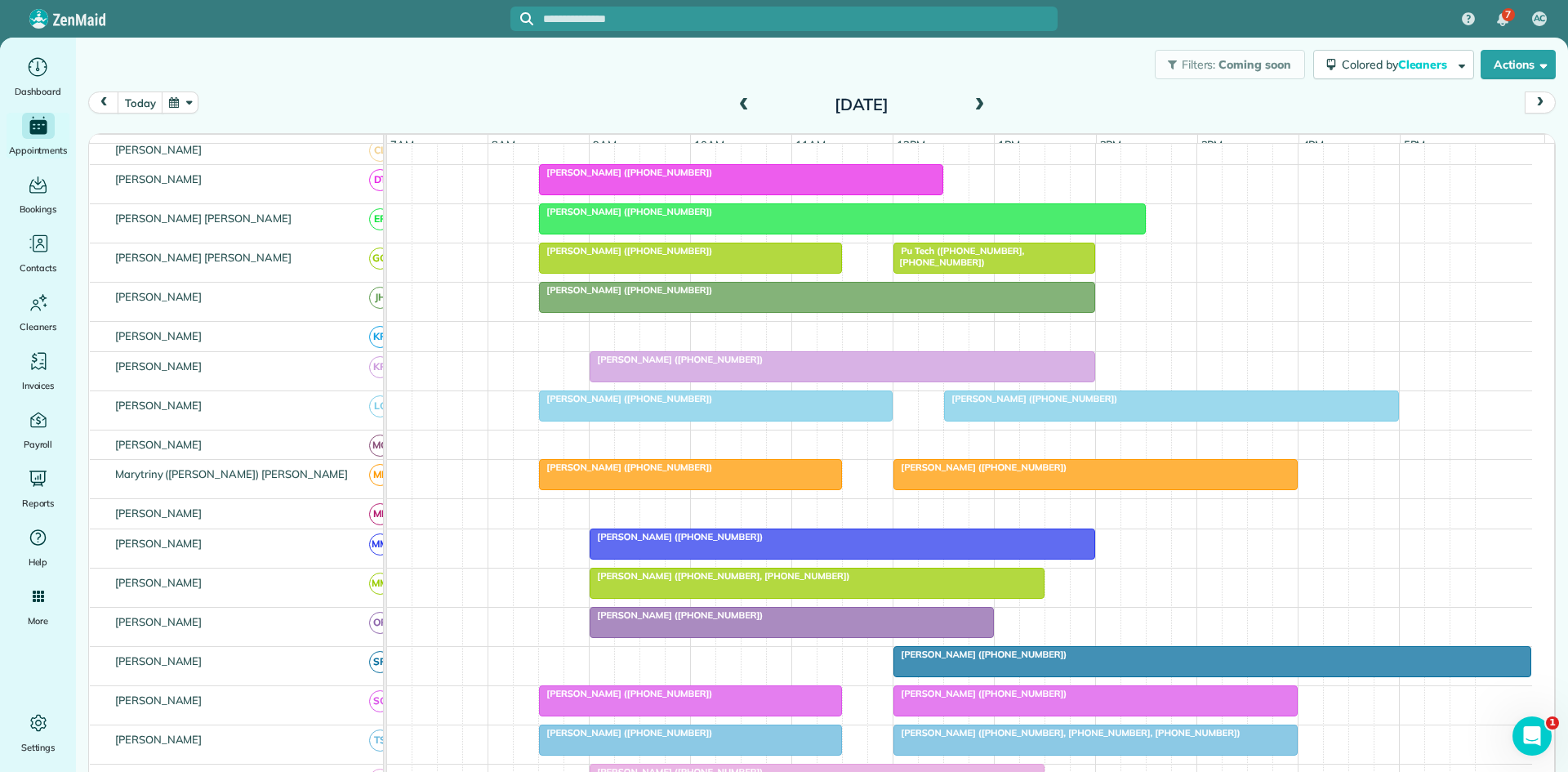
click at [626, 404] on span "[PERSON_NAME] ([PHONE_NUMBER])" at bounding box center [625, 399] width 175 height 12
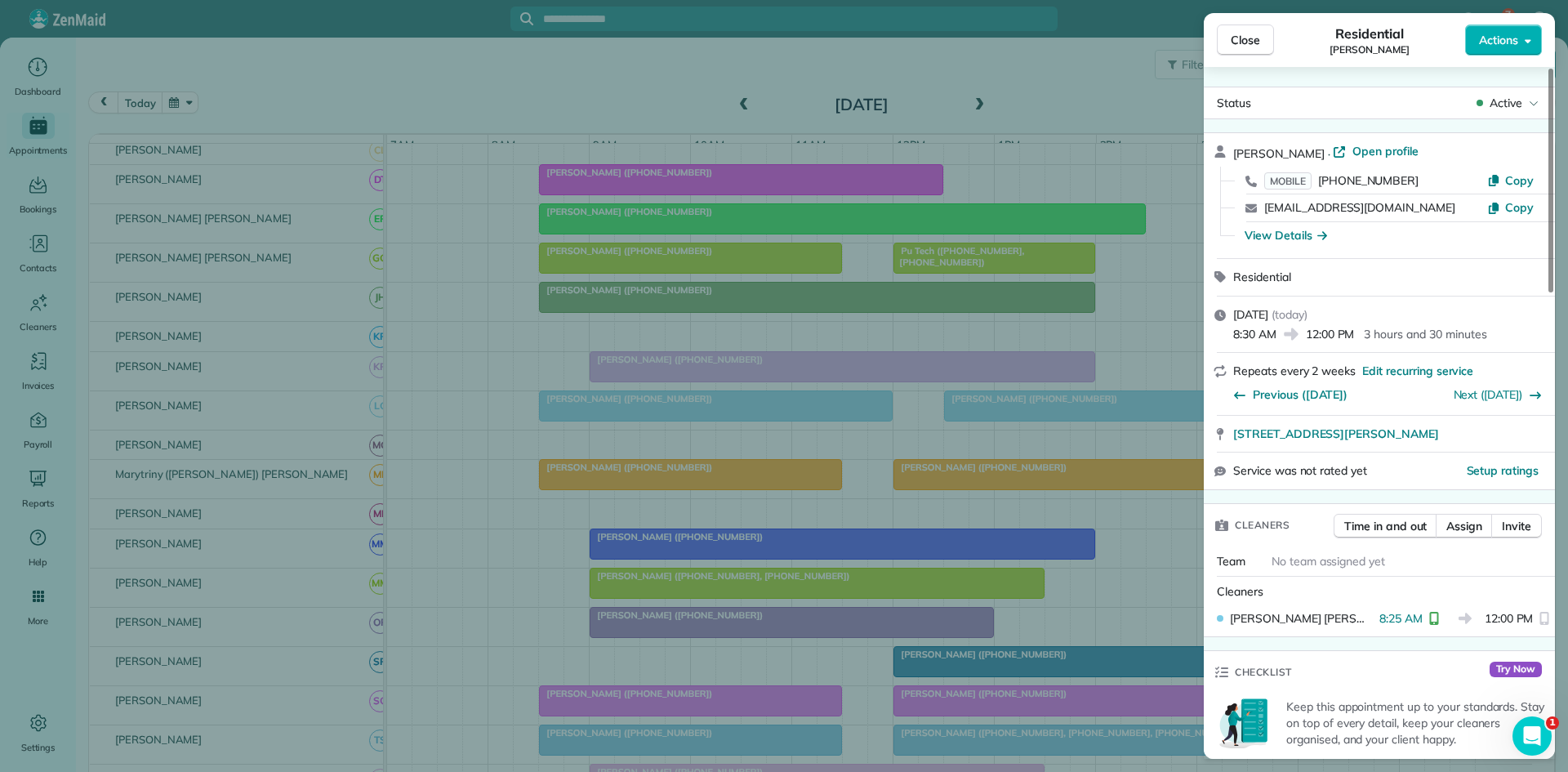
click at [608, 435] on div "Close Residential [PERSON_NAME] Actions Status Active [PERSON_NAME] · Open prof…" at bounding box center [784, 386] width 1568 height 772
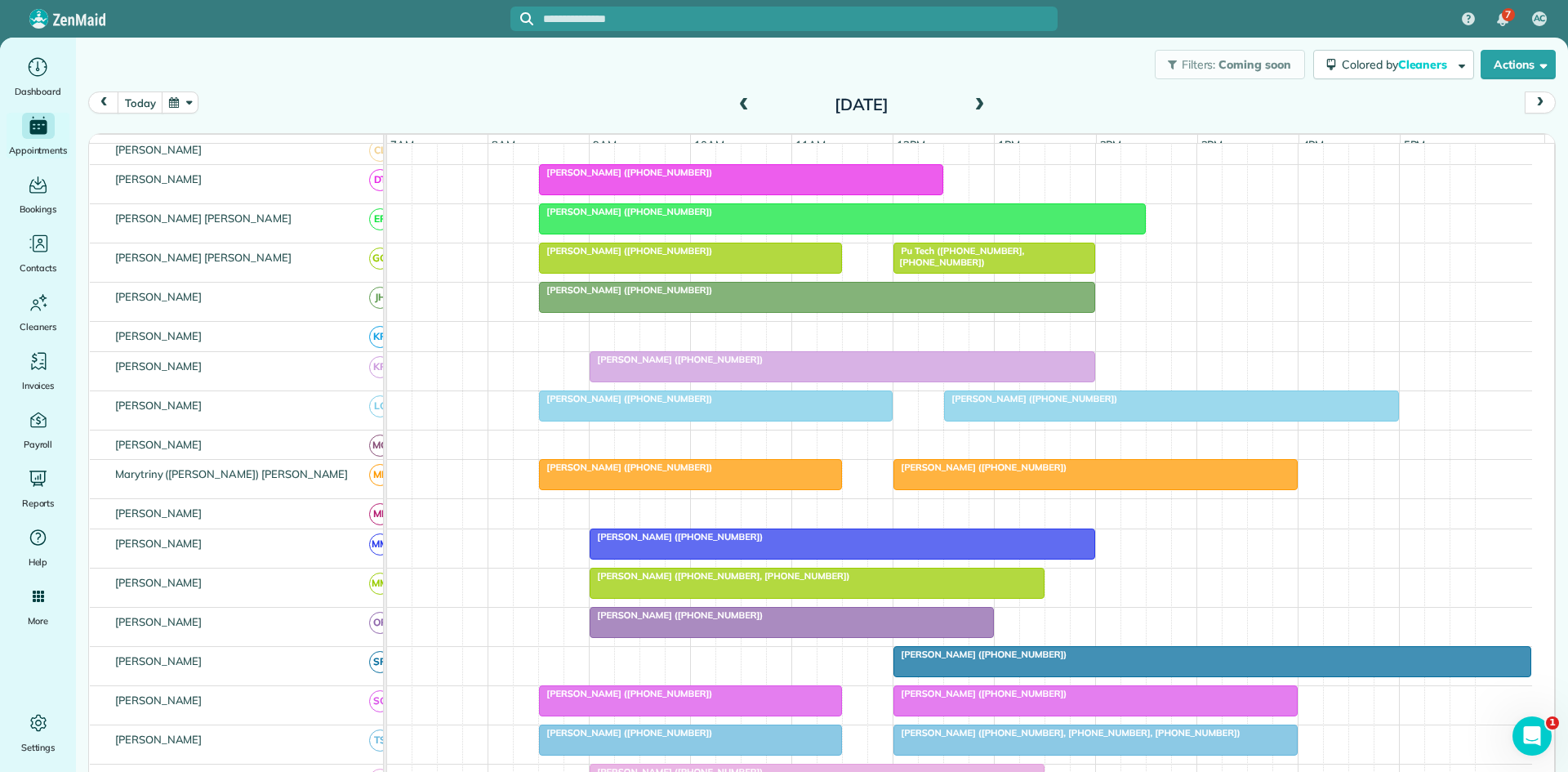
click at [559, 489] on div at bounding box center [690, 475] width 301 height 30
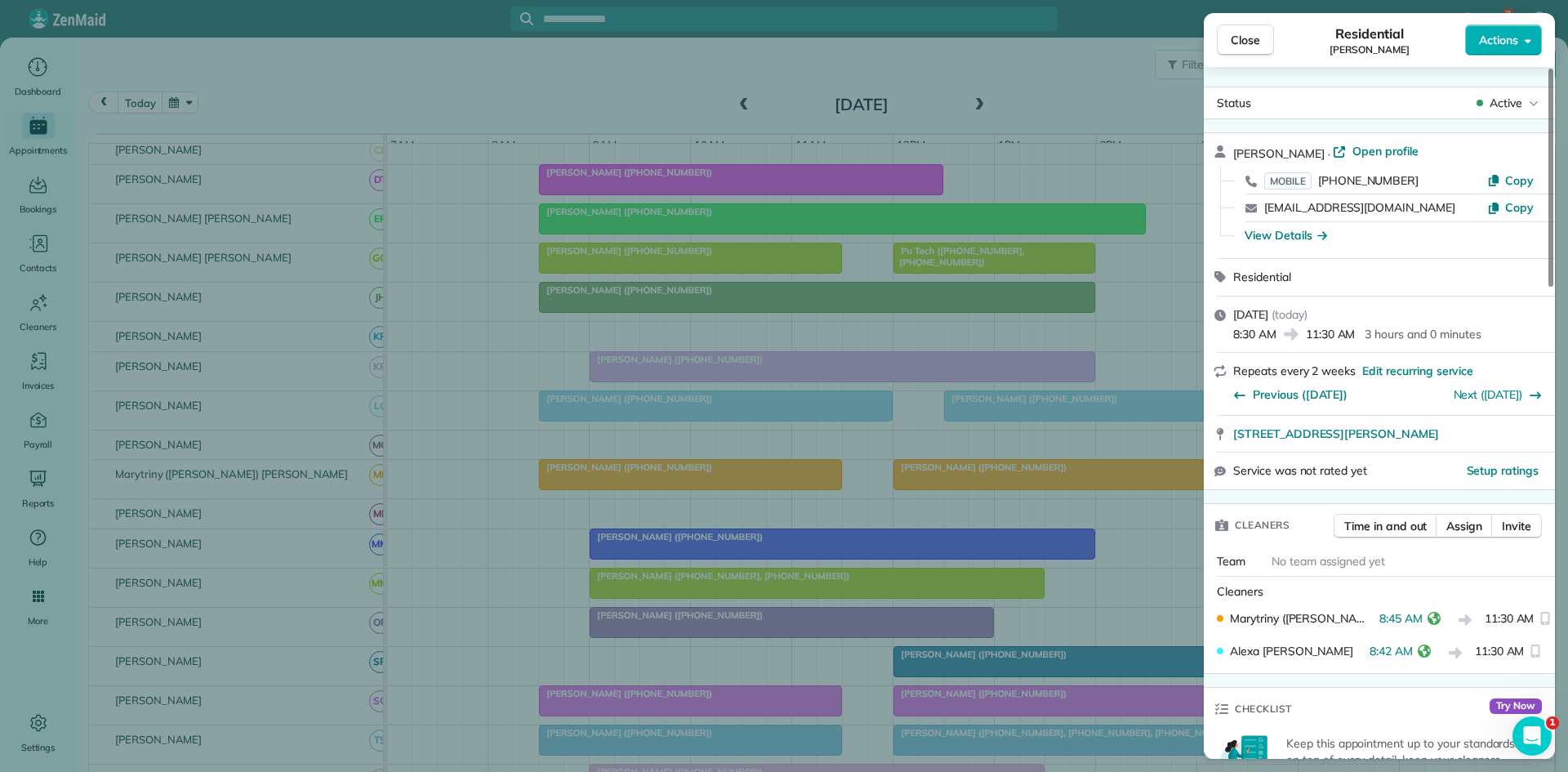
click at [670, 411] on div "Close Residential [PERSON_NAME] Actions Status Active [PERSON_NAME] · Open prof…" at bounding box center [784, 386] width 1568 height 772
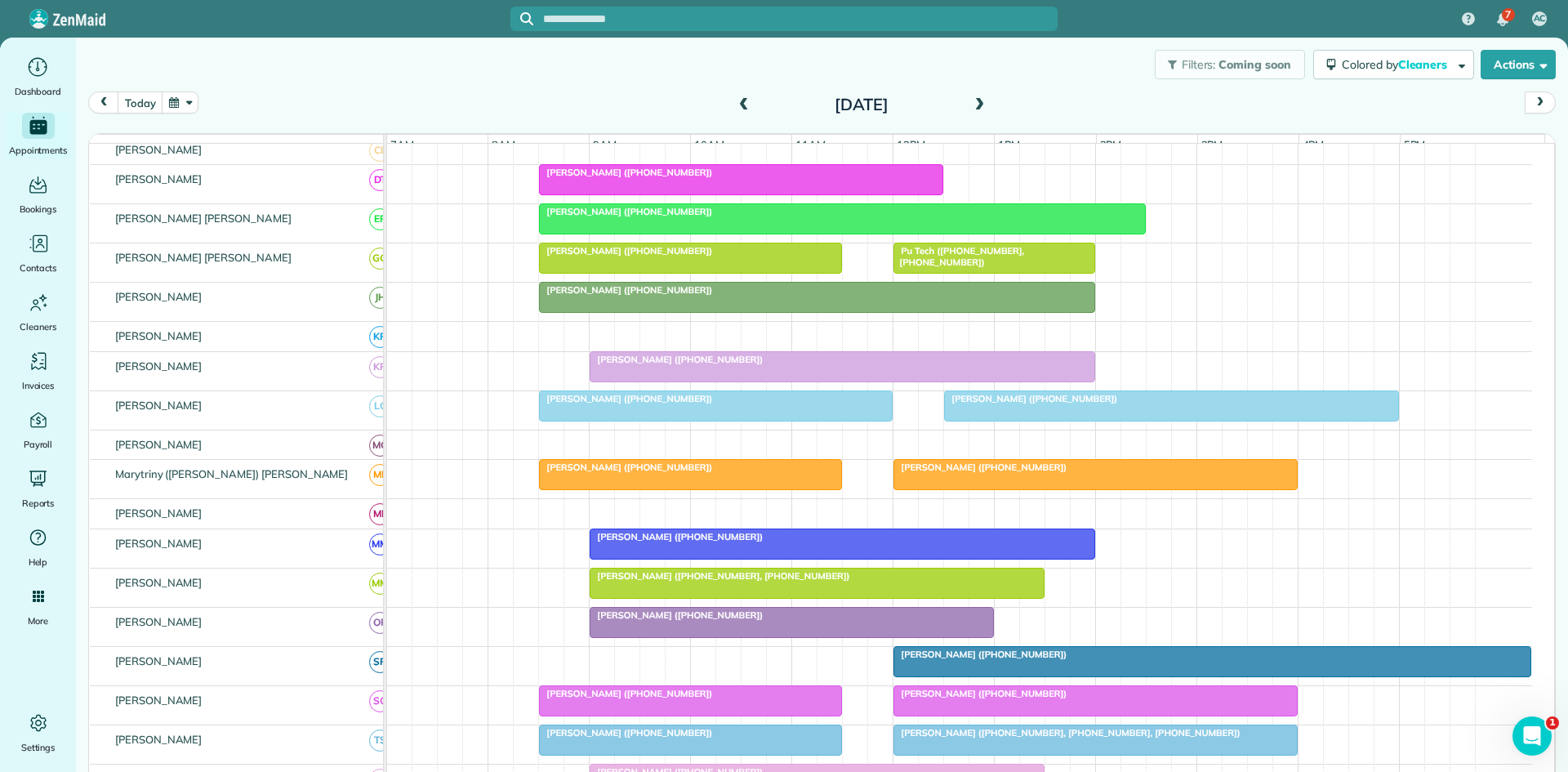
click at [673, 559] on div at bounding box center [842, 544] width 504 height 30
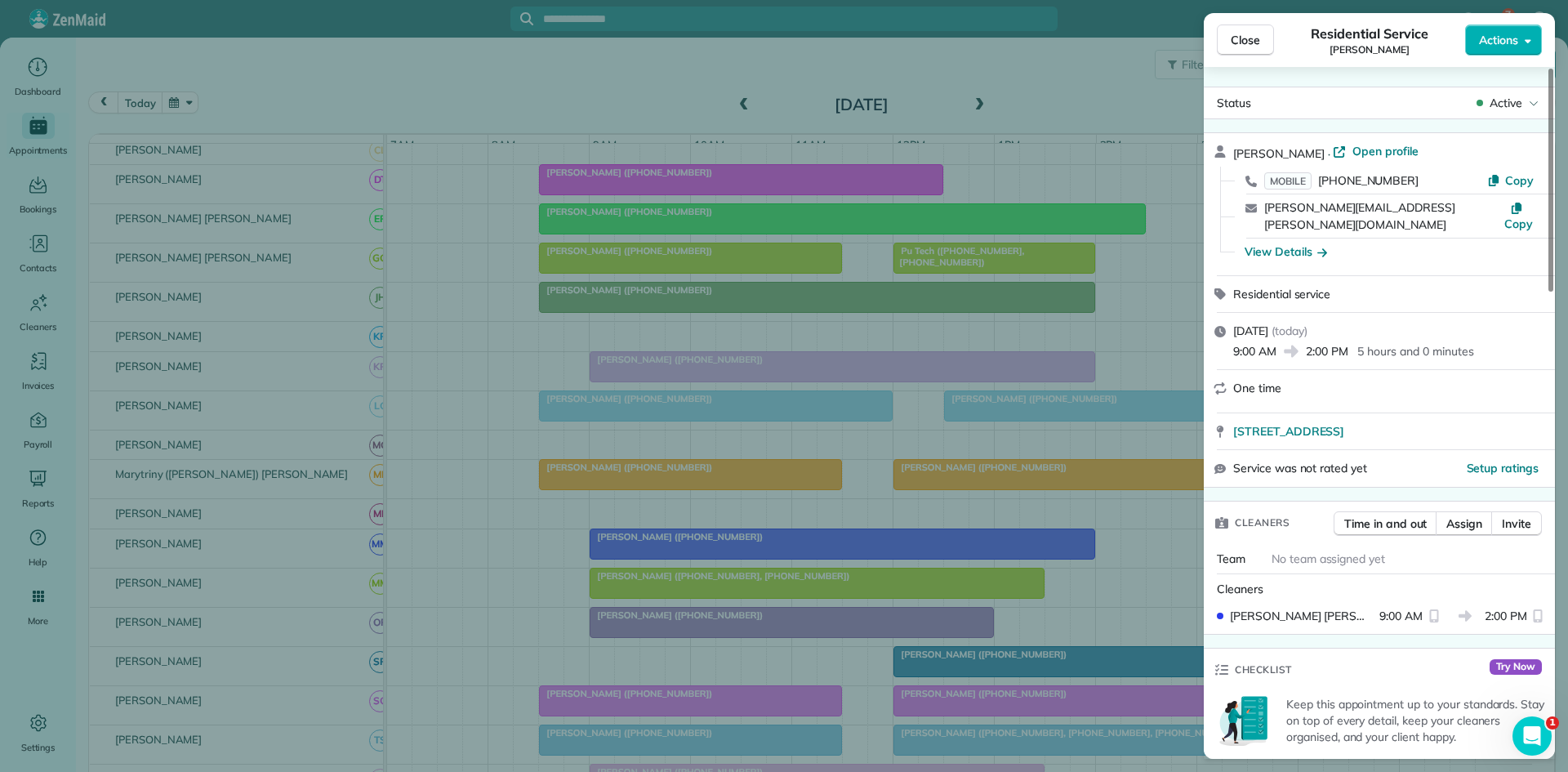
click at [679, 546] on div "Close Residential Service [PERSON_NAME] Actions Status Active [PERSON_NAME] · O…" at bounding box center [784, 386] width 1568 height 772
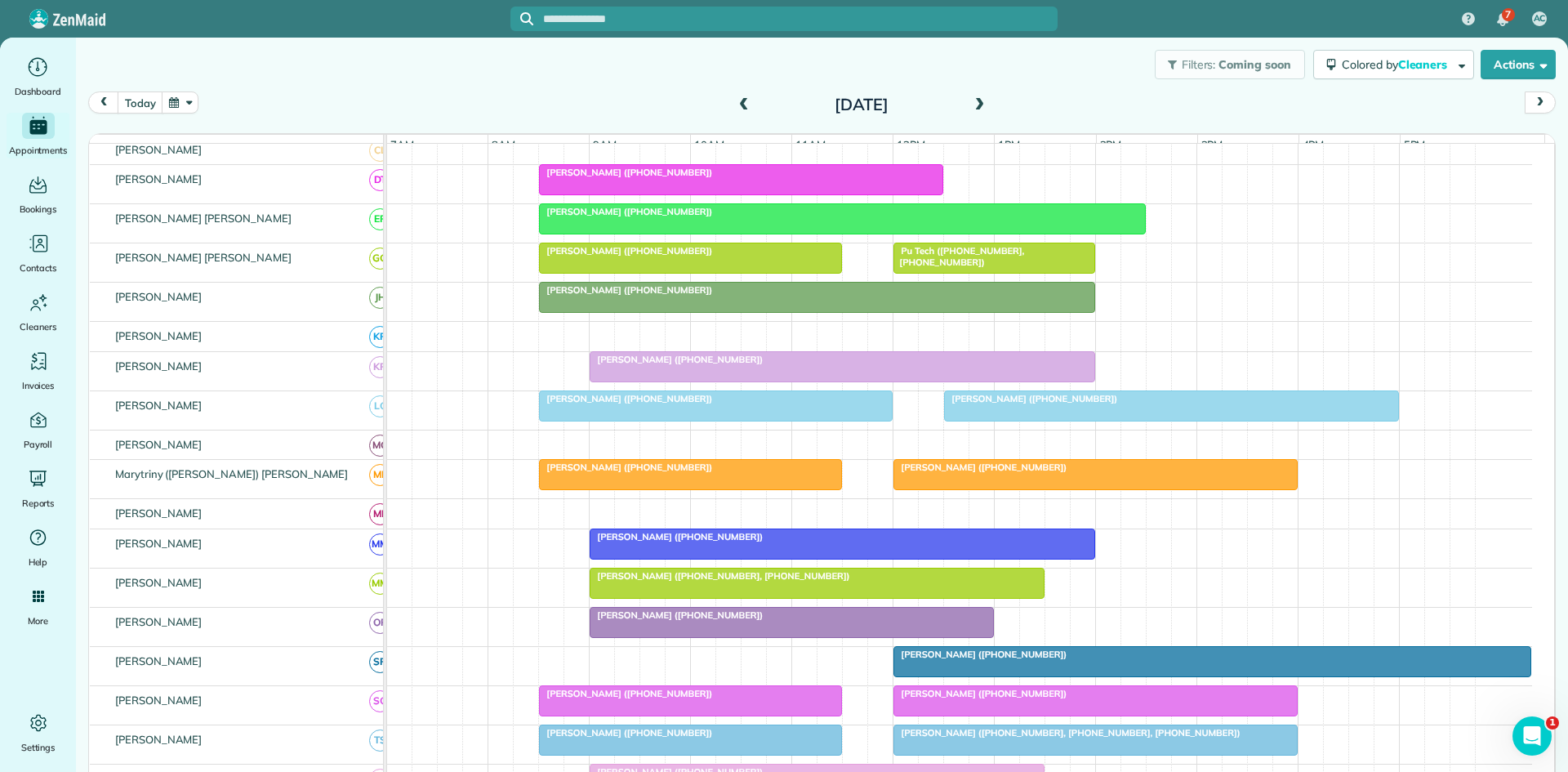
click at [640, 595] on div at bounding box center [817, 583] width 453 height 30
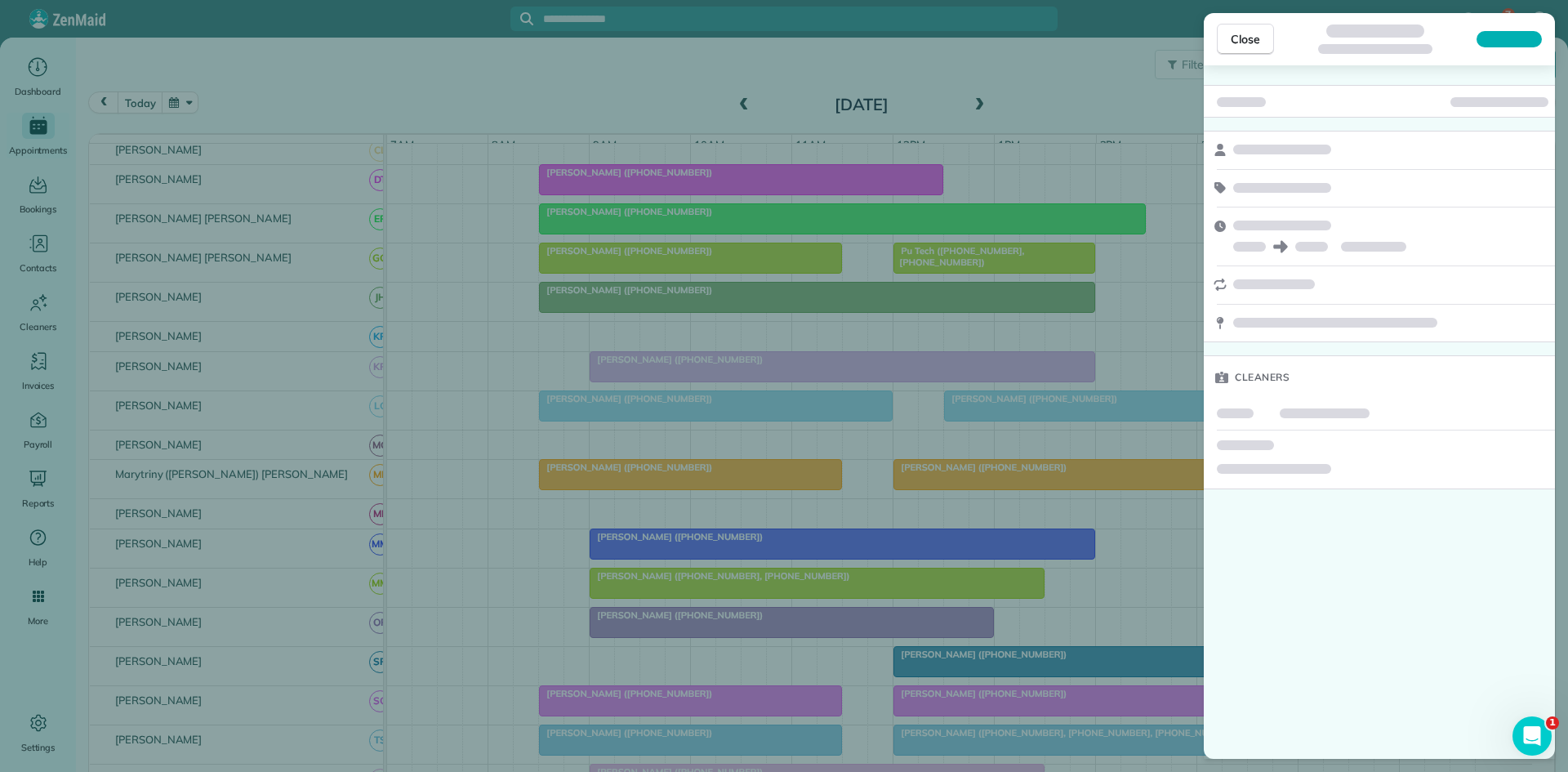
click at [655, 565] on div "Close Cleaners" at bounding box center [784, 386] width 1568 height 772
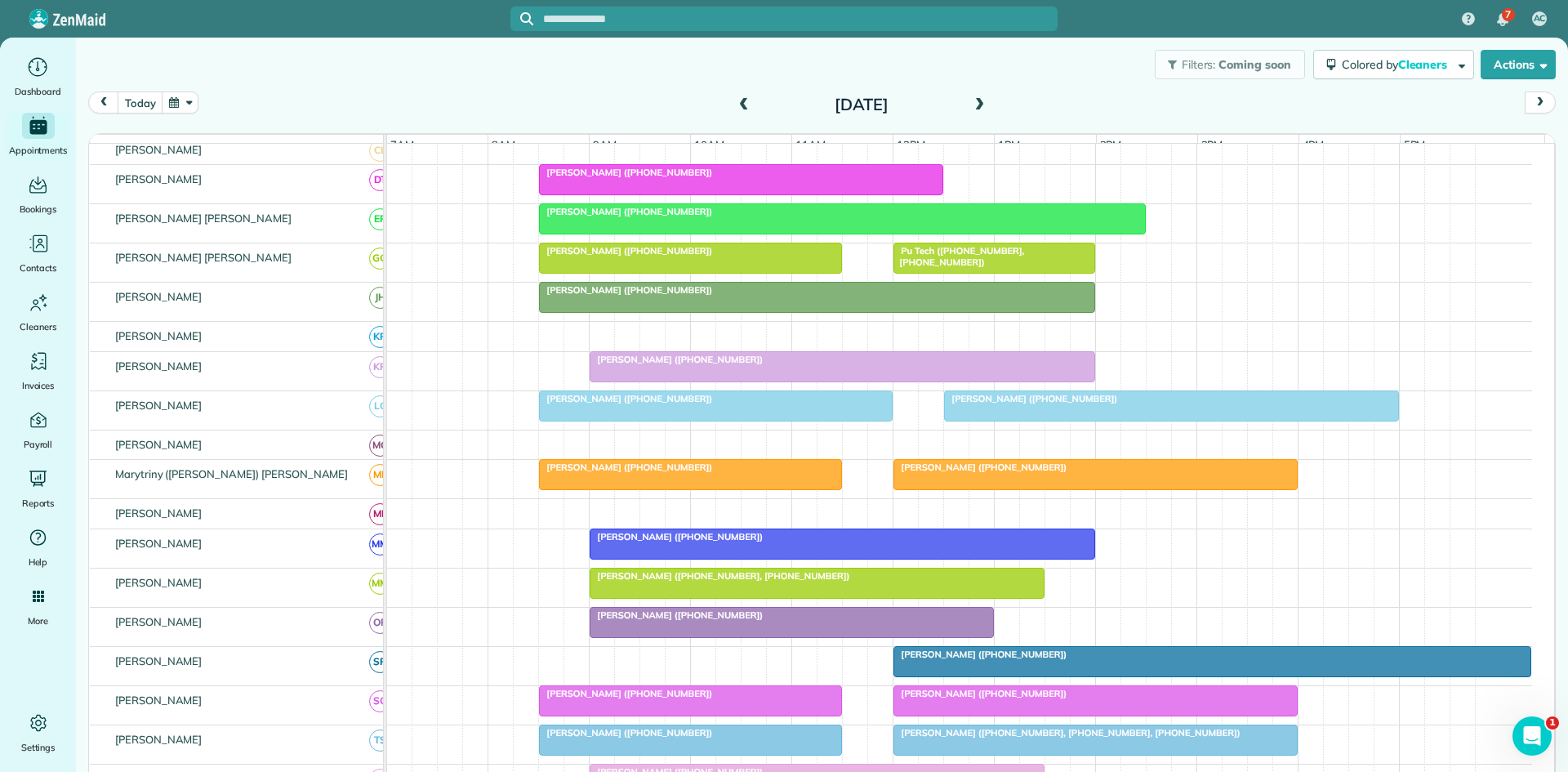
click at [621, 636] on div at bounding box center [792, 622] width 403 height 30
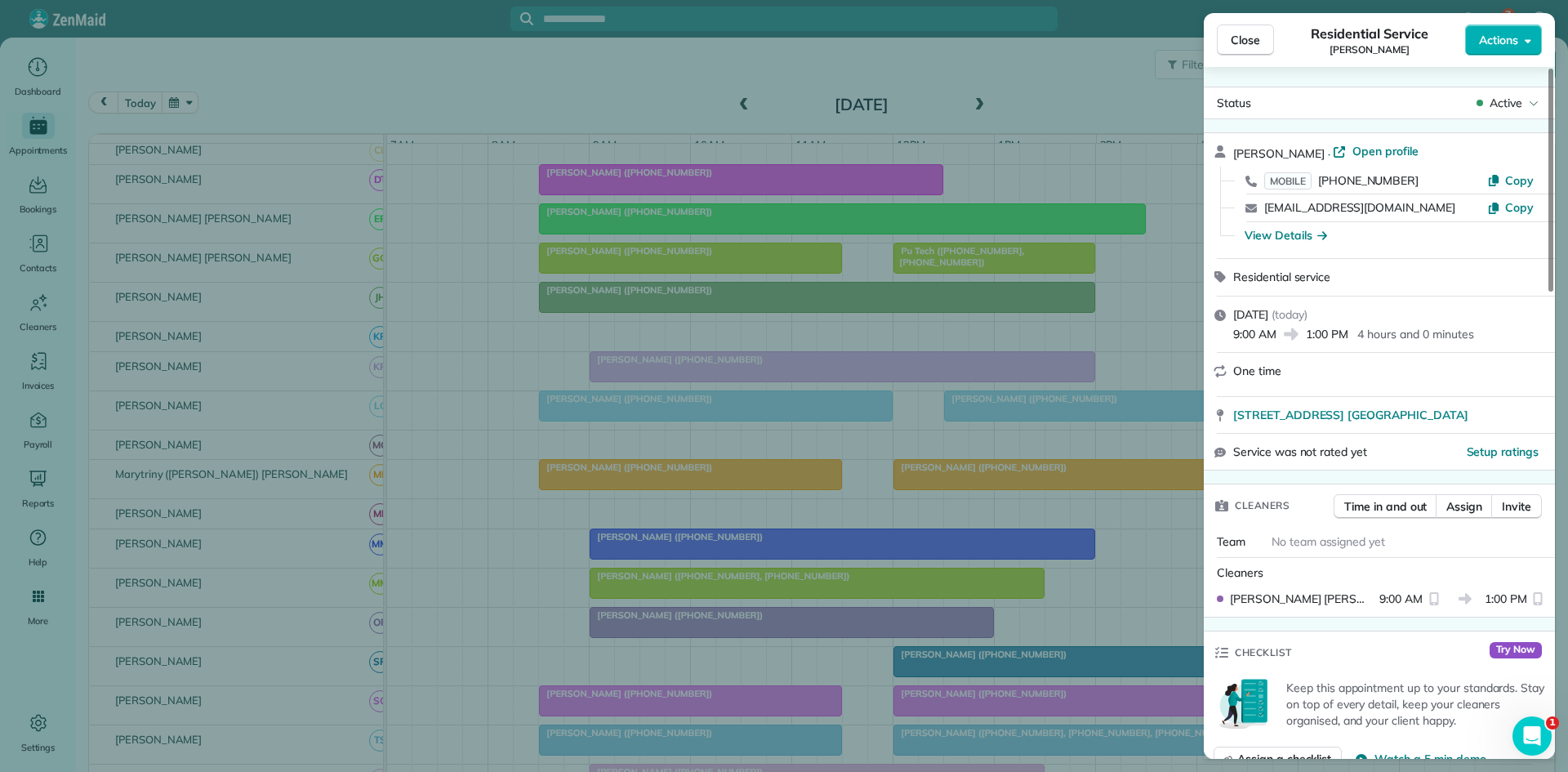
click at [612, 557] on div "Close Residential Service [PERSON_NAME] Actions Status Active [PERSON_NAME] · O…" at bounding box center [784, 386] width 1568 height 772
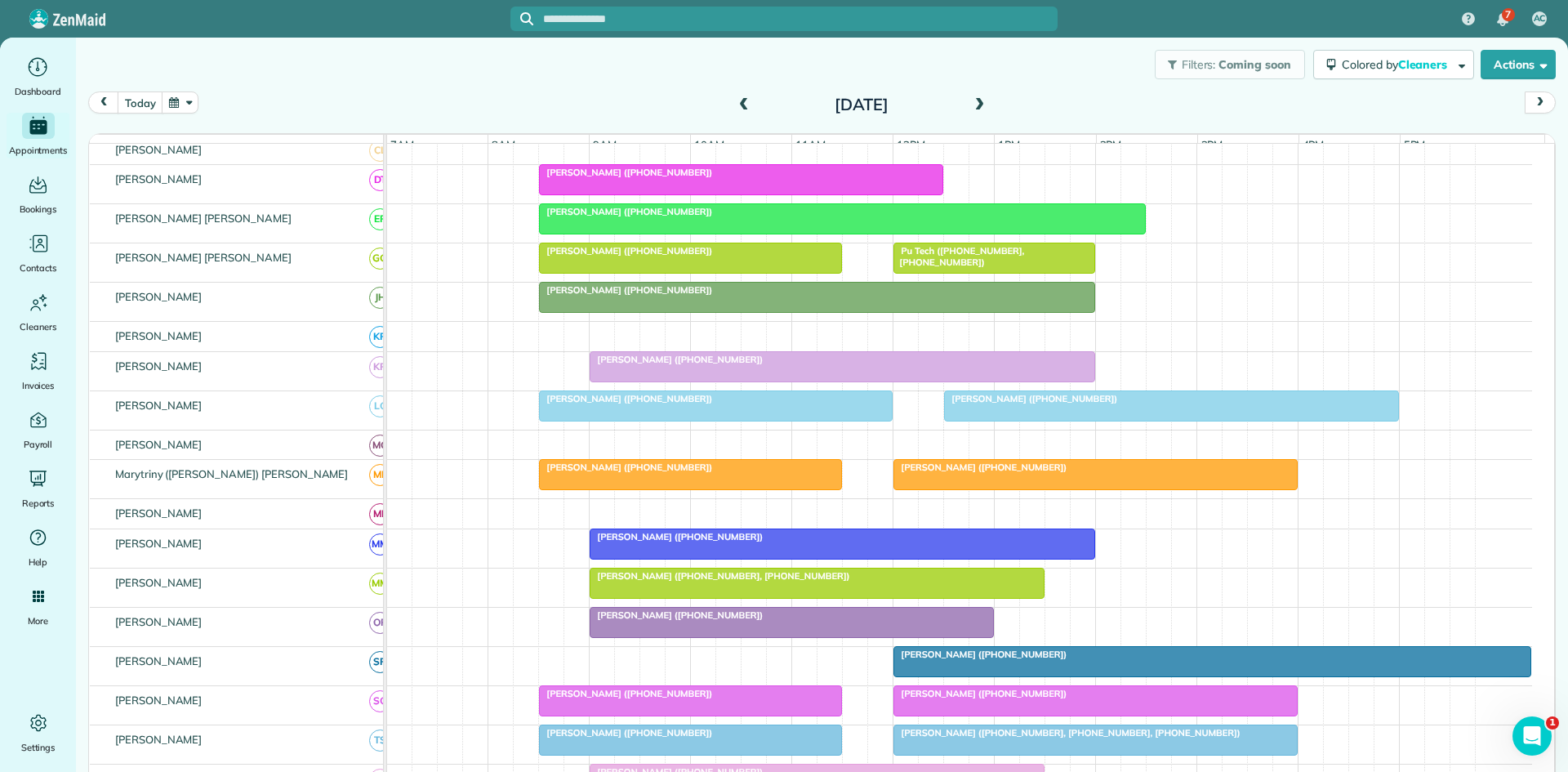
scroll to position [816, 0]
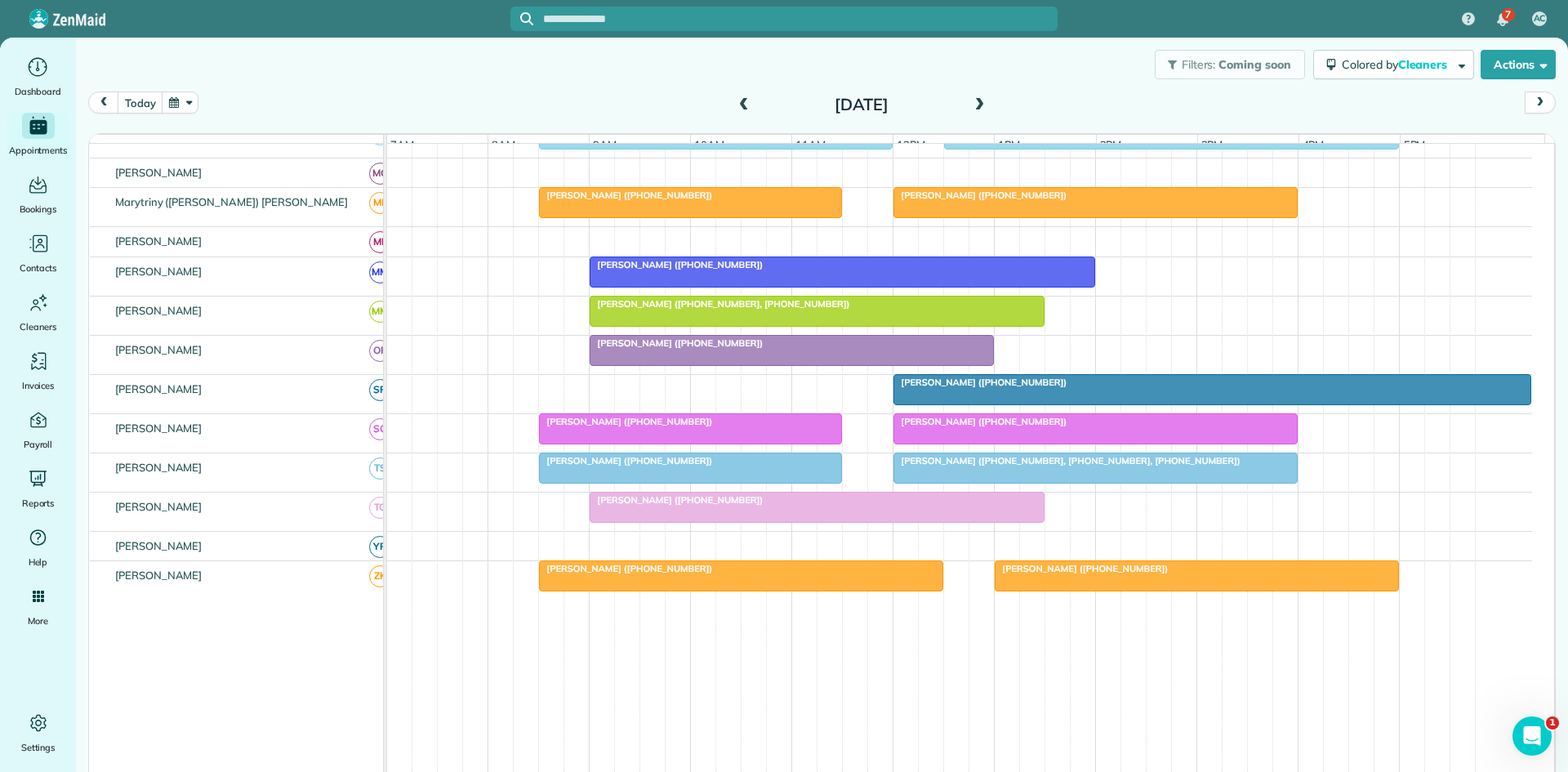
click at [563, 442] on div at bounding box center [690, 428] width 301 height 30
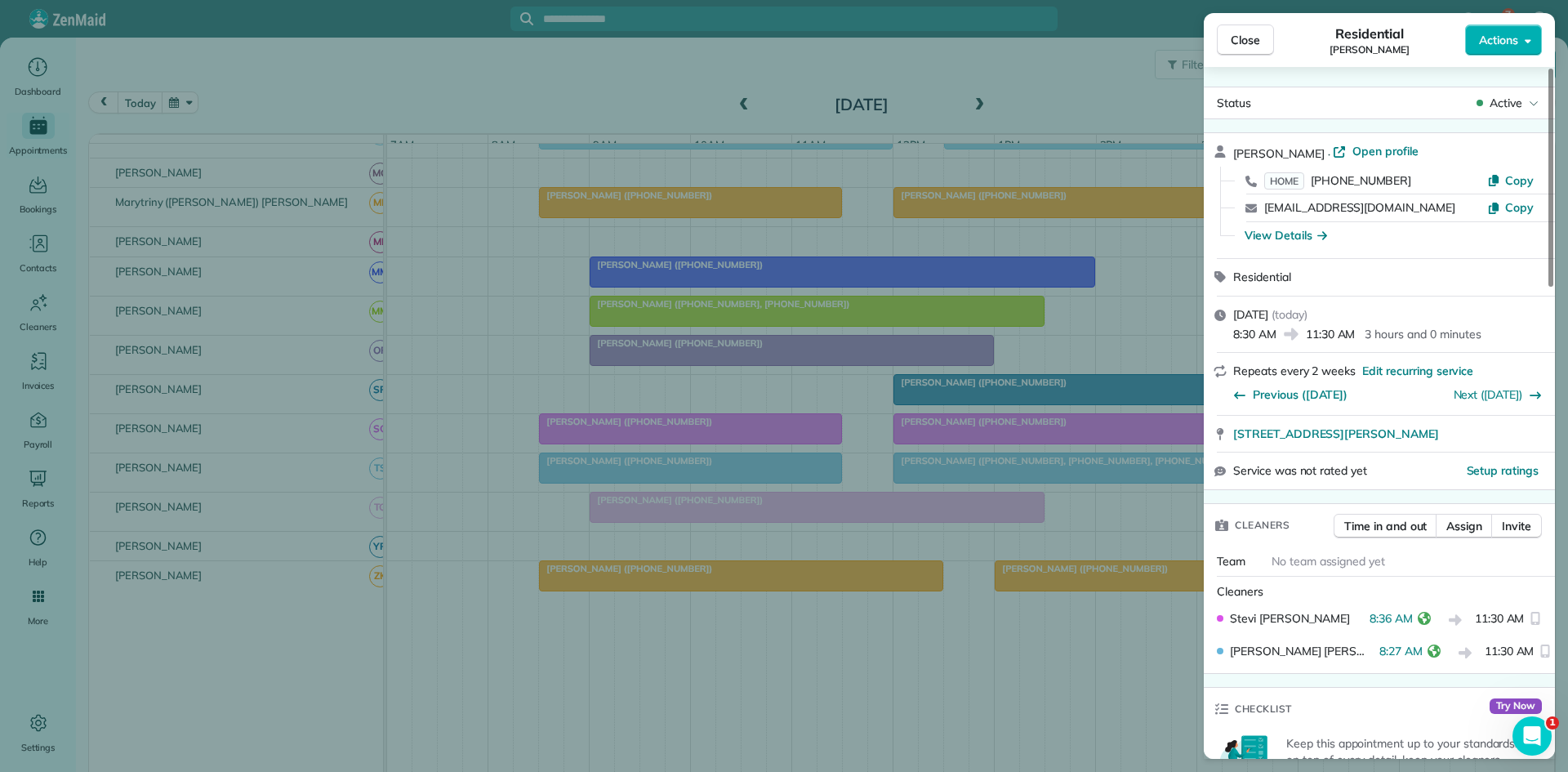
click at [677, 465] on div "Close Residential [PERSON_NAME] Actions Status Active [PERSON_NAME] · Open prof…" at bounding box center [784, 386] width 1568 height 772
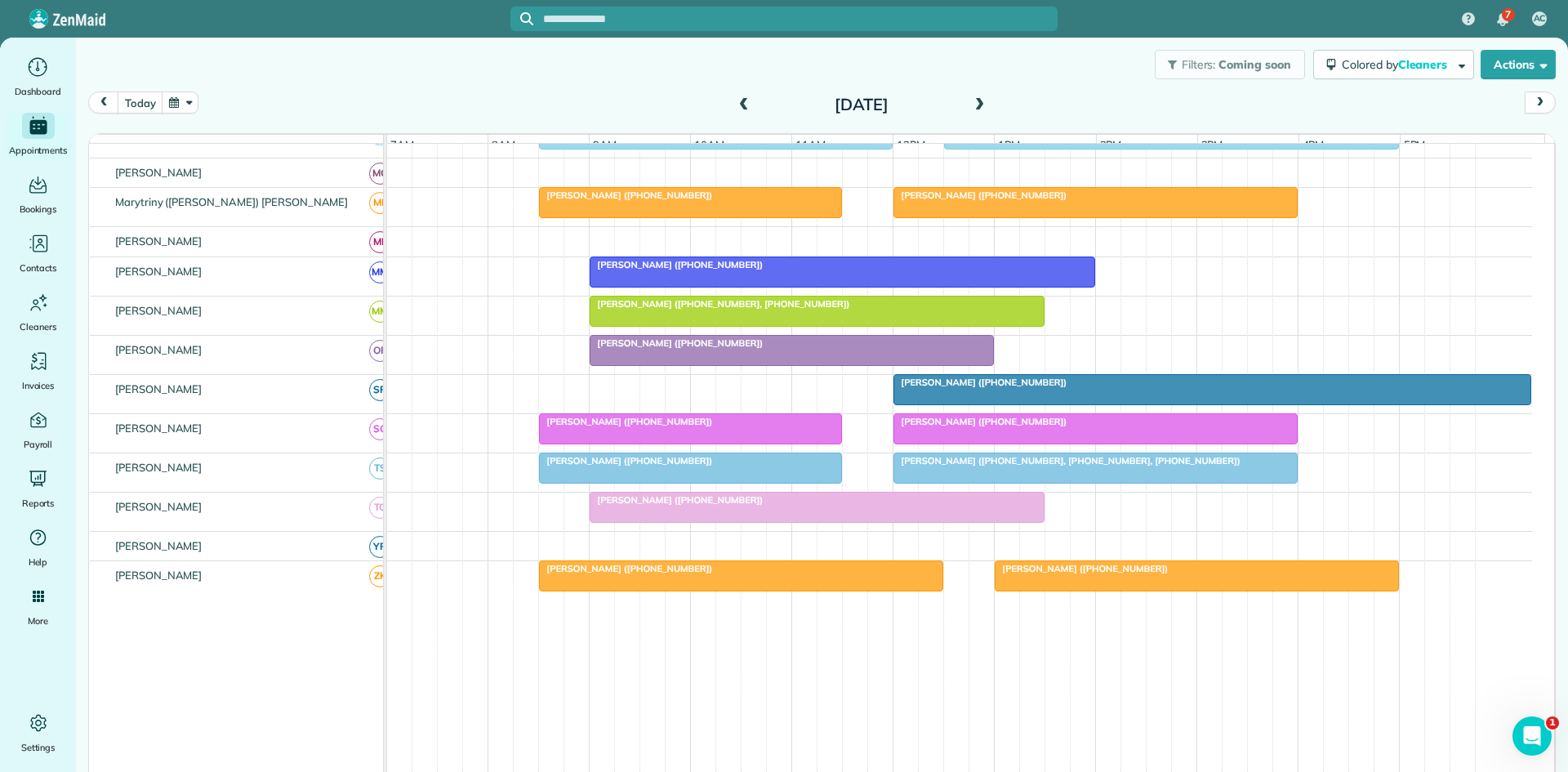
click at [635, 505] on span "[PERSON_NAME] ([PHONE_NUMBER])" at bounding box center [675, 500] width 175 height 12
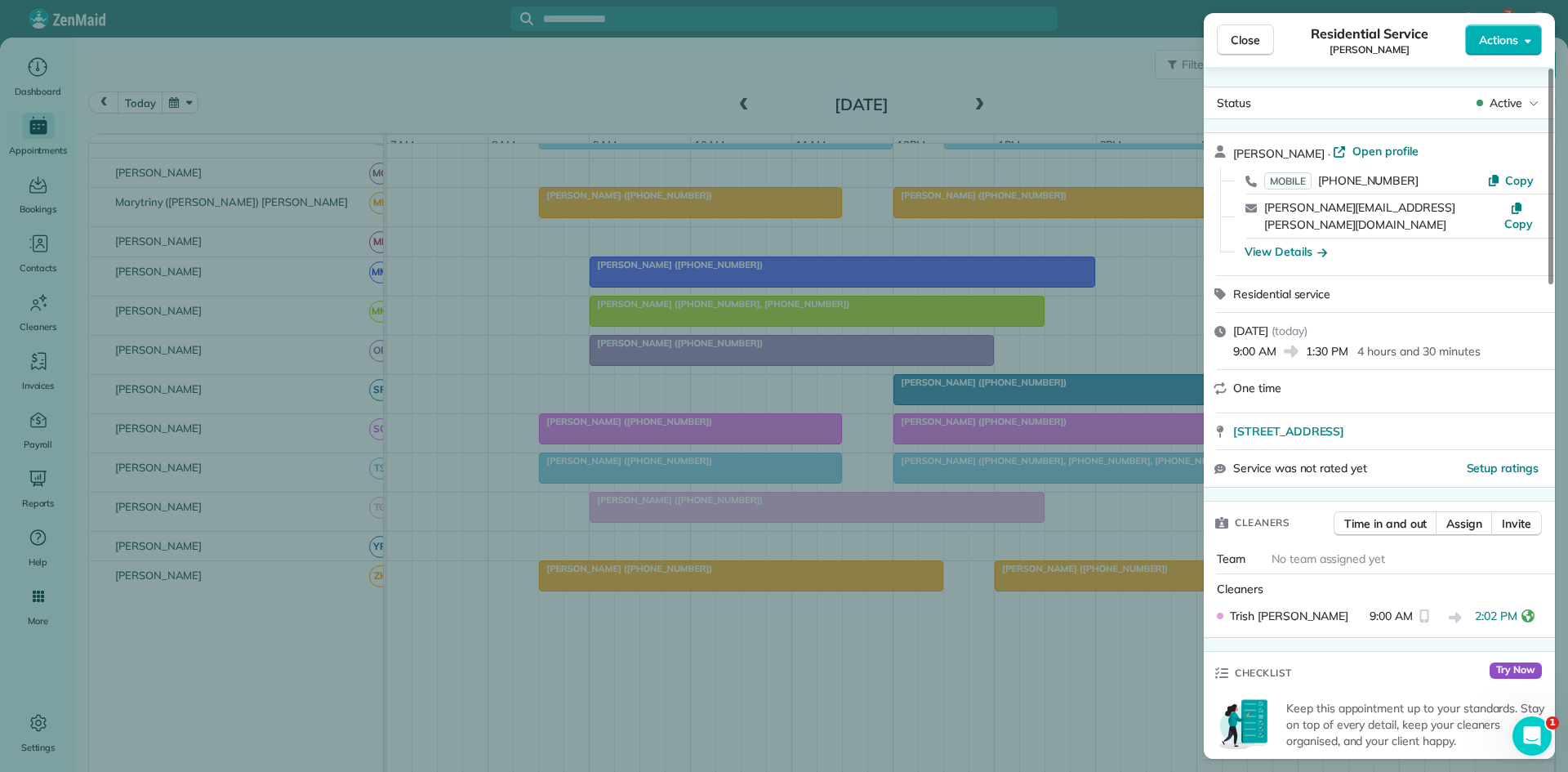
click at [439, 479] on div "Close Residential Service [PERSON_NAME] Actions Status Active [PERSON_NAME] · O…" at bounding box center [784, 386] width 1568 height 772
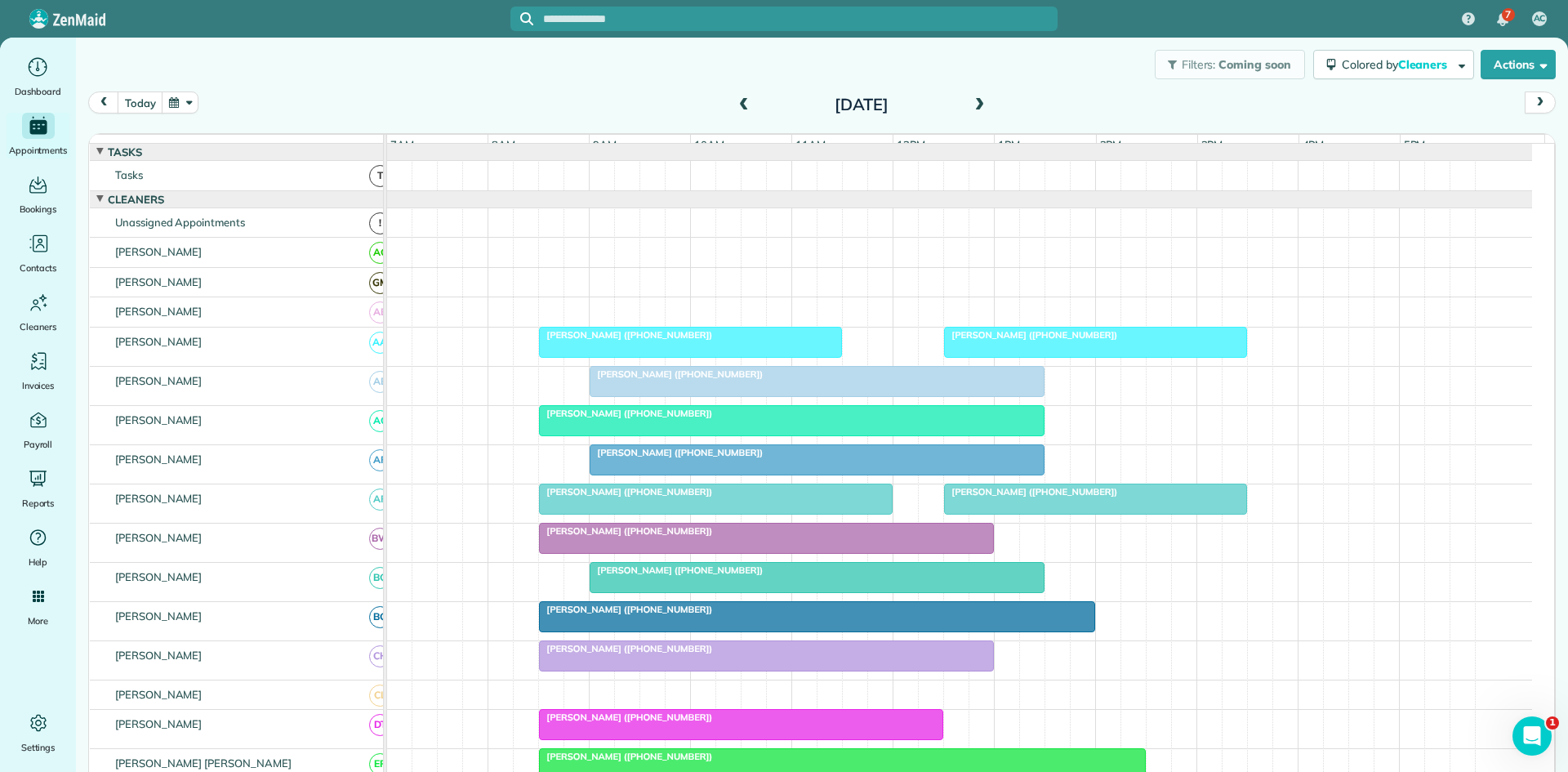
click at [623, 380] on span "[PERSON_NAME] ([PHONE_NUMBER])" at bounding box center [675, 374] width 175 height 12
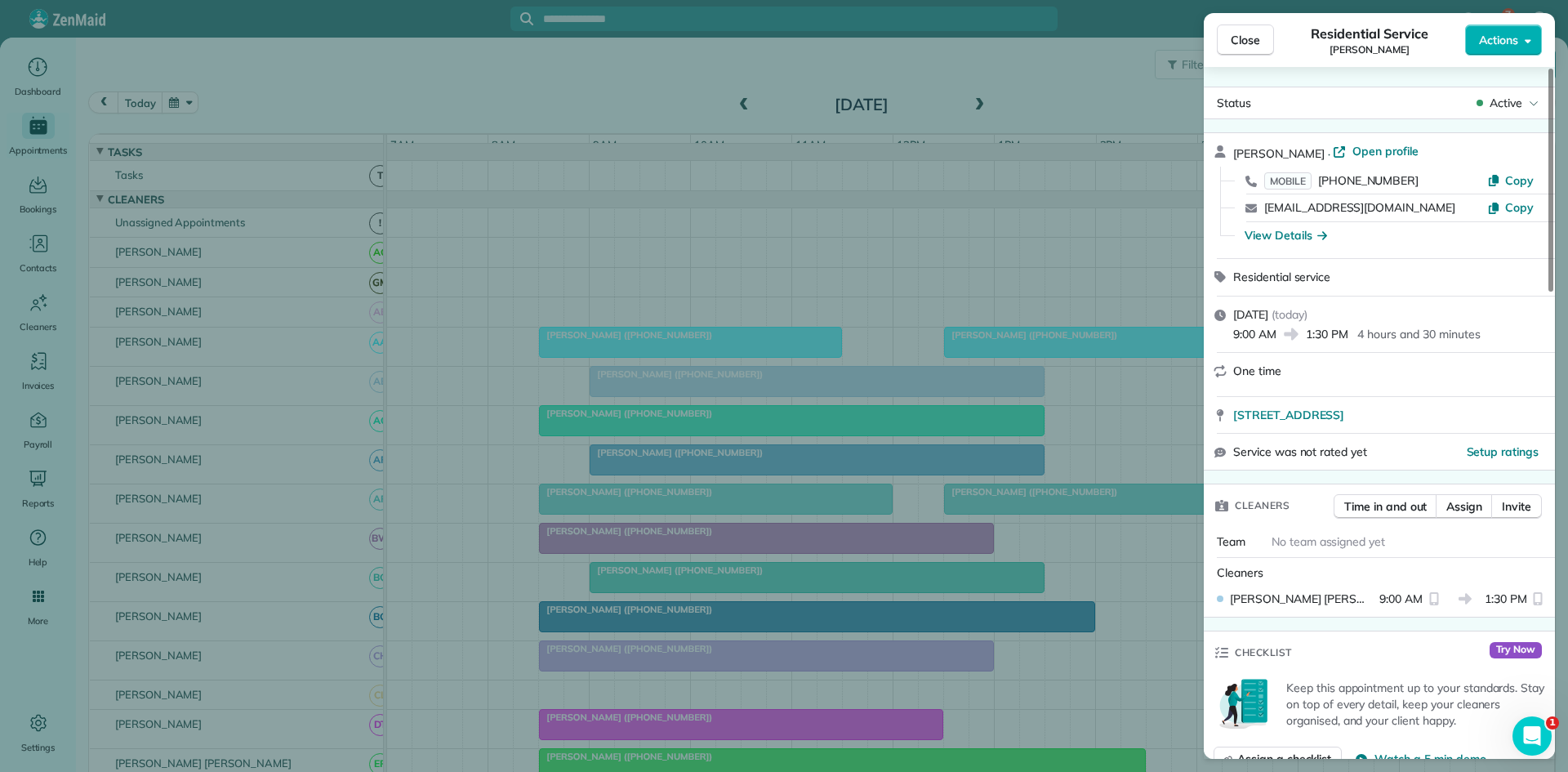
click at [682, 458] on div "Close Residential Service [PERSON_NAME] Actions Status Active [PERSON_NAME] · O…" at bounding box center [784, 386] width 1568 height 772
